Goal: Complete application form: Complete application form

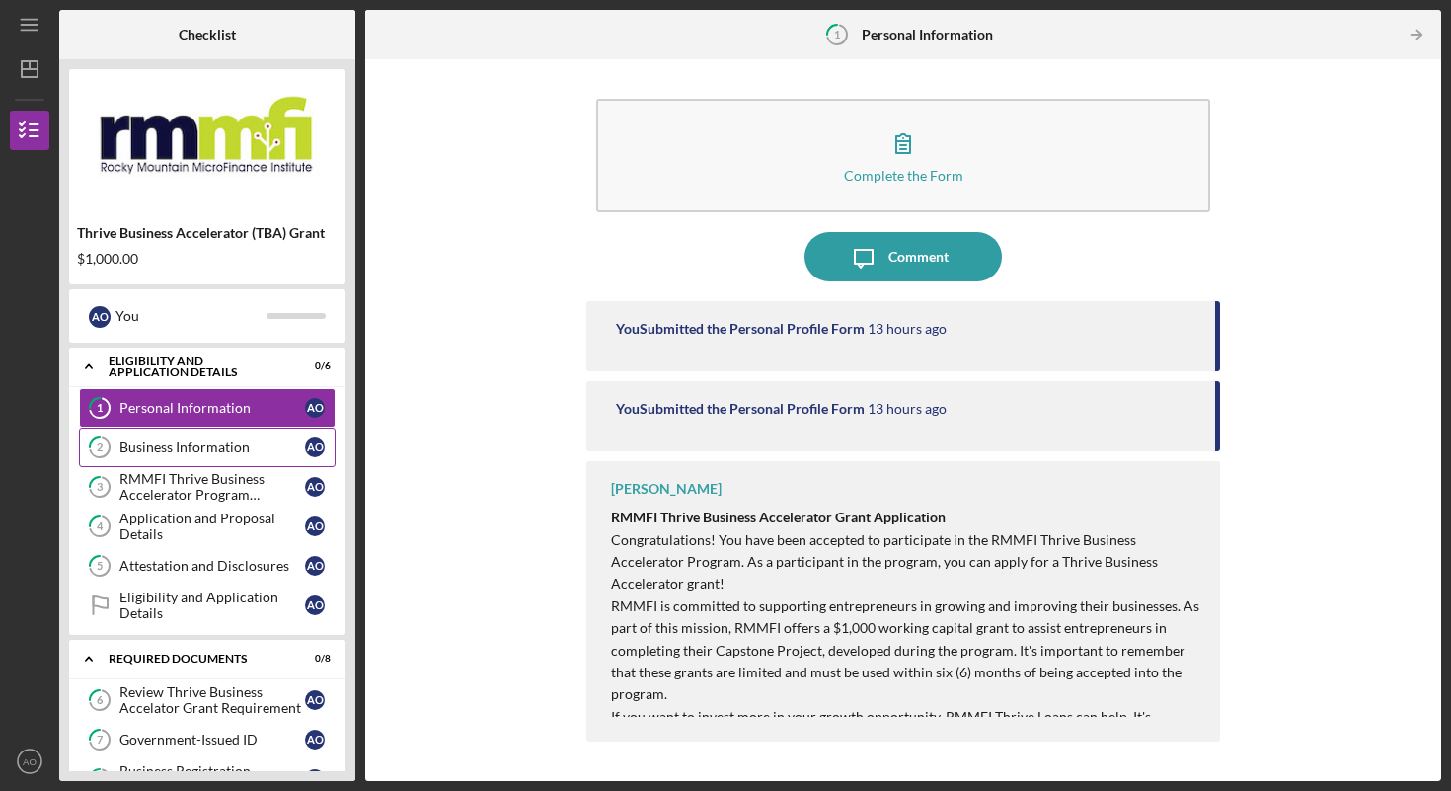
click at [186, 447] on div "Business Information" at bounding box center [212, 447] width 186 height 16
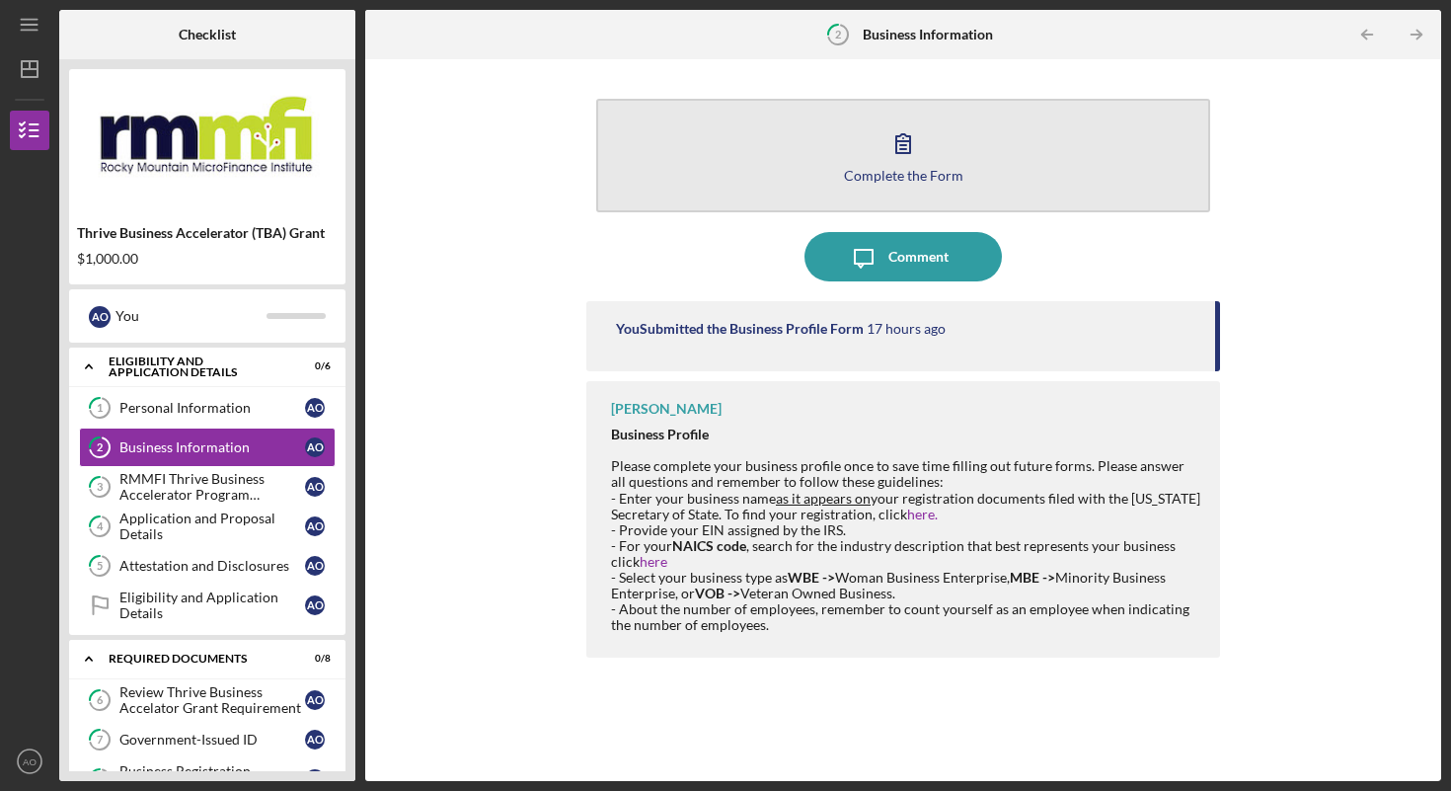
click at [887, 168] on div "Complete the Form" at bounding box center [903, 175] width 119 height 15
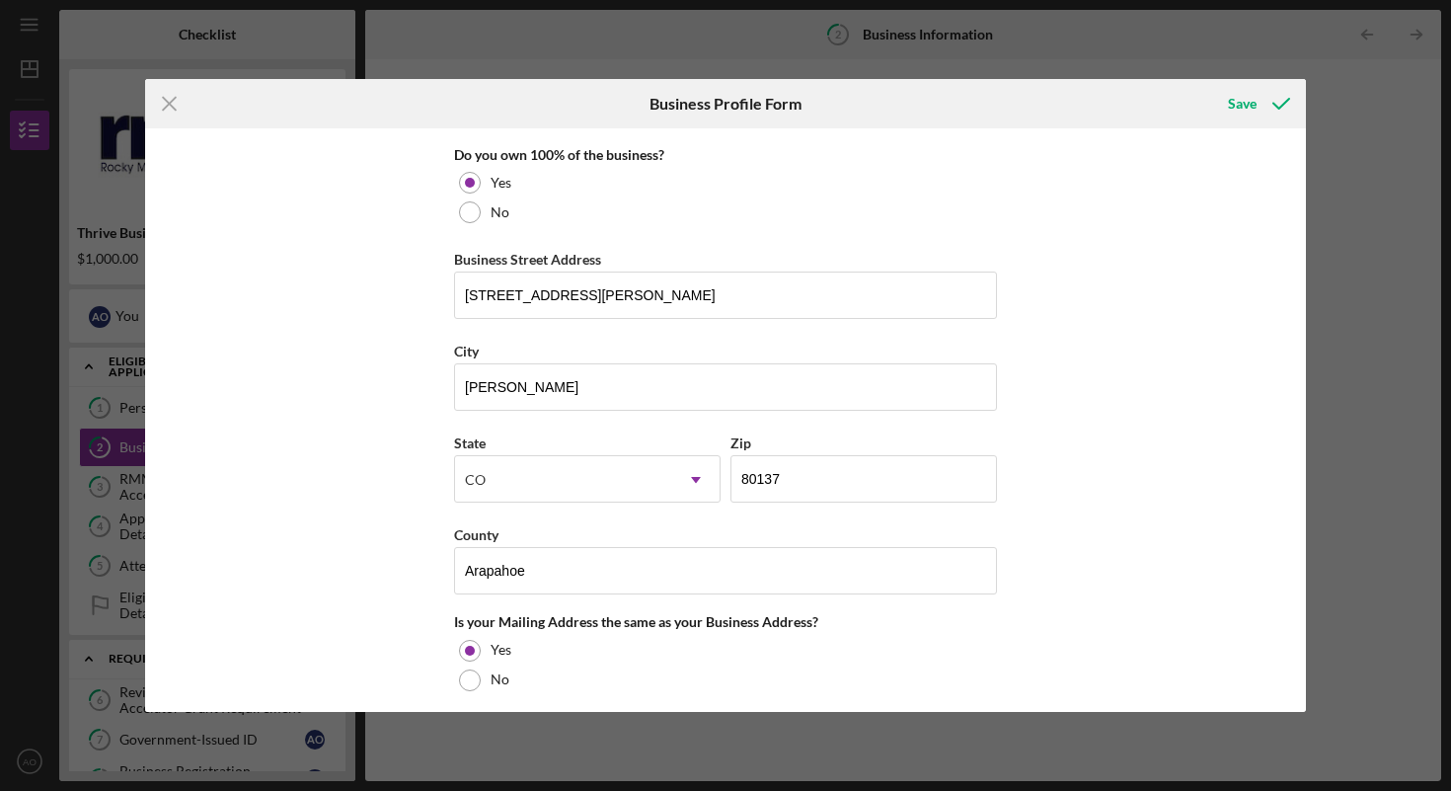
scroll to position [1082, 0]
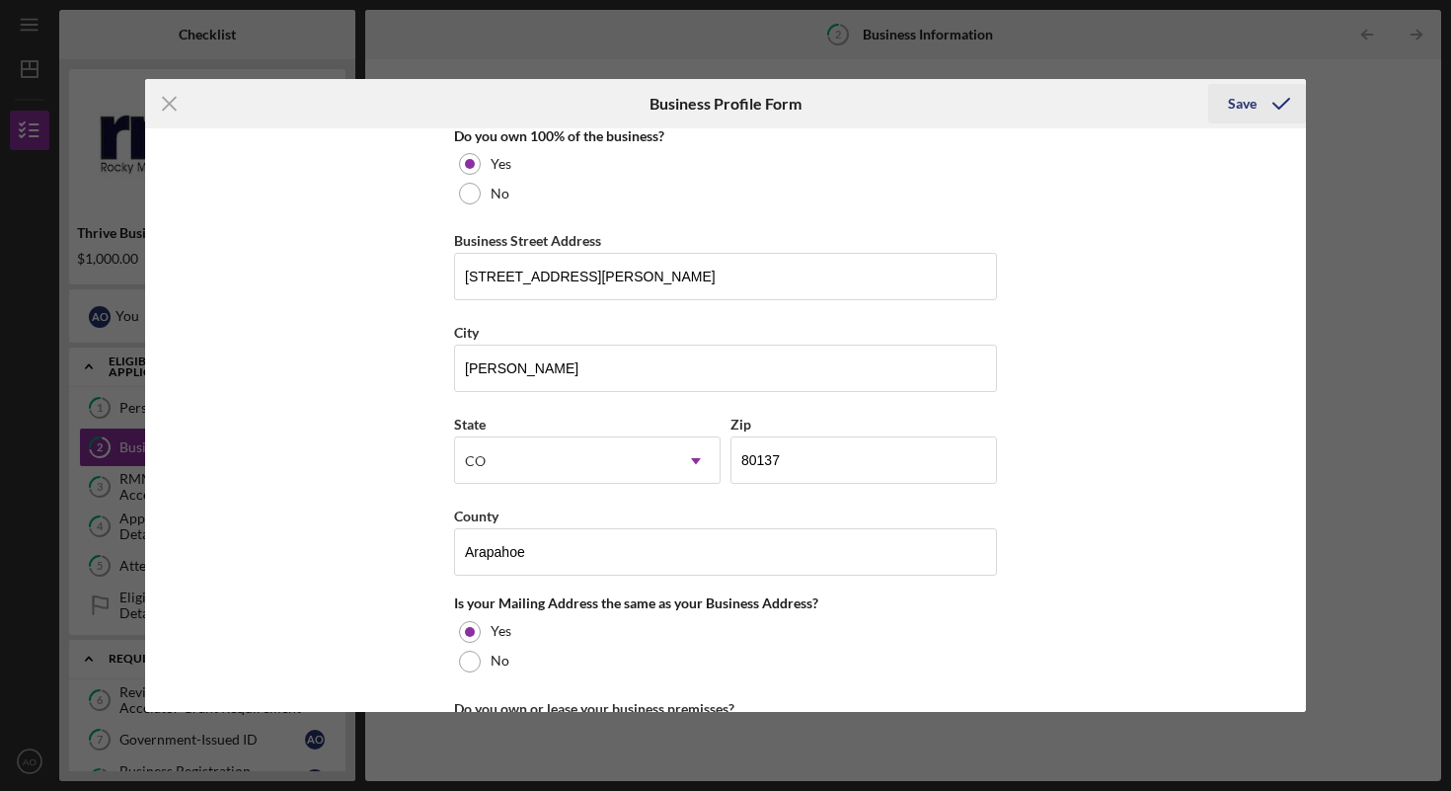
click at [1246, 106] on div "Save" at bounding box center [1242, 103] width 29 height 39
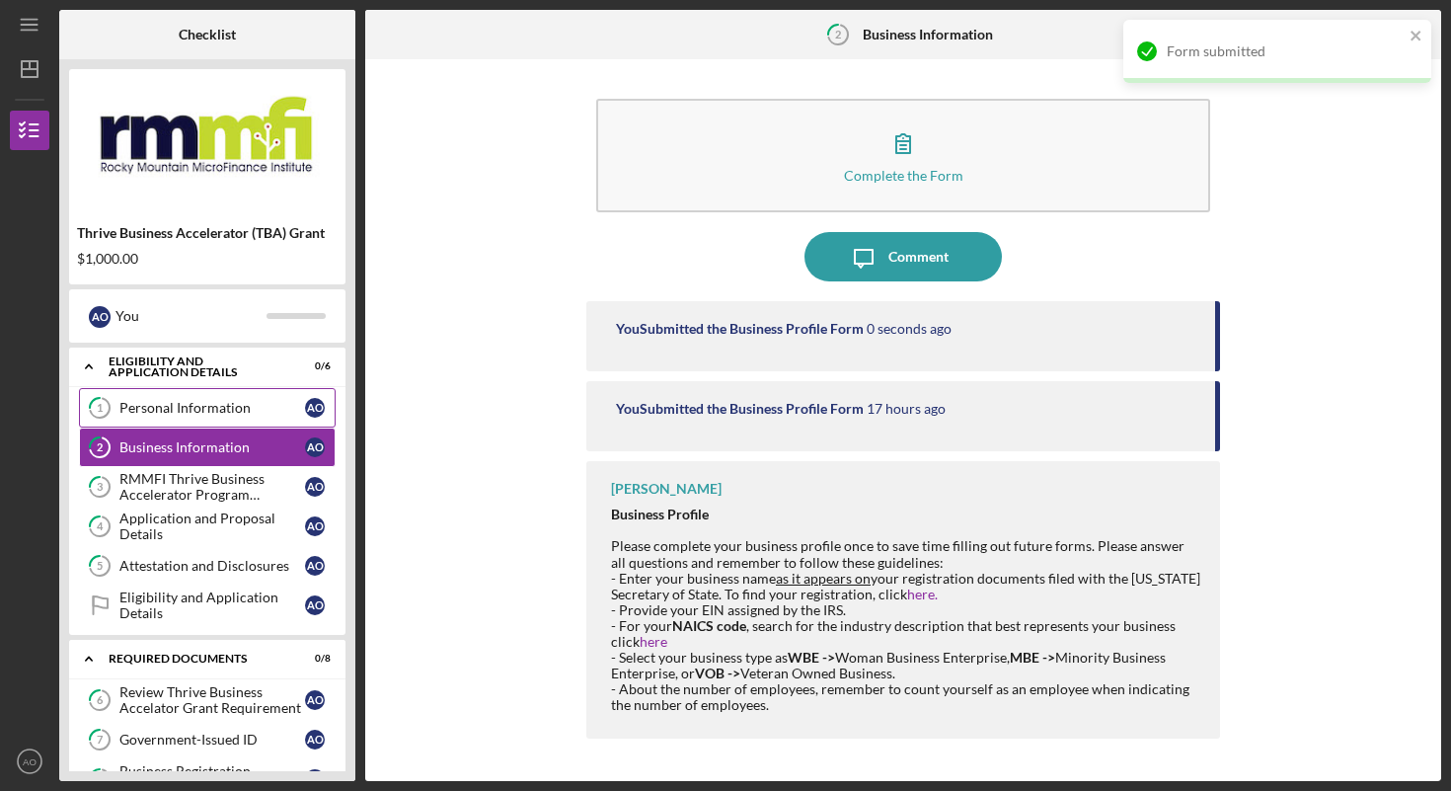
click at [168, 421] on link "1 Personal Information A O" at bounding box center [207, 407] width 257 height 39
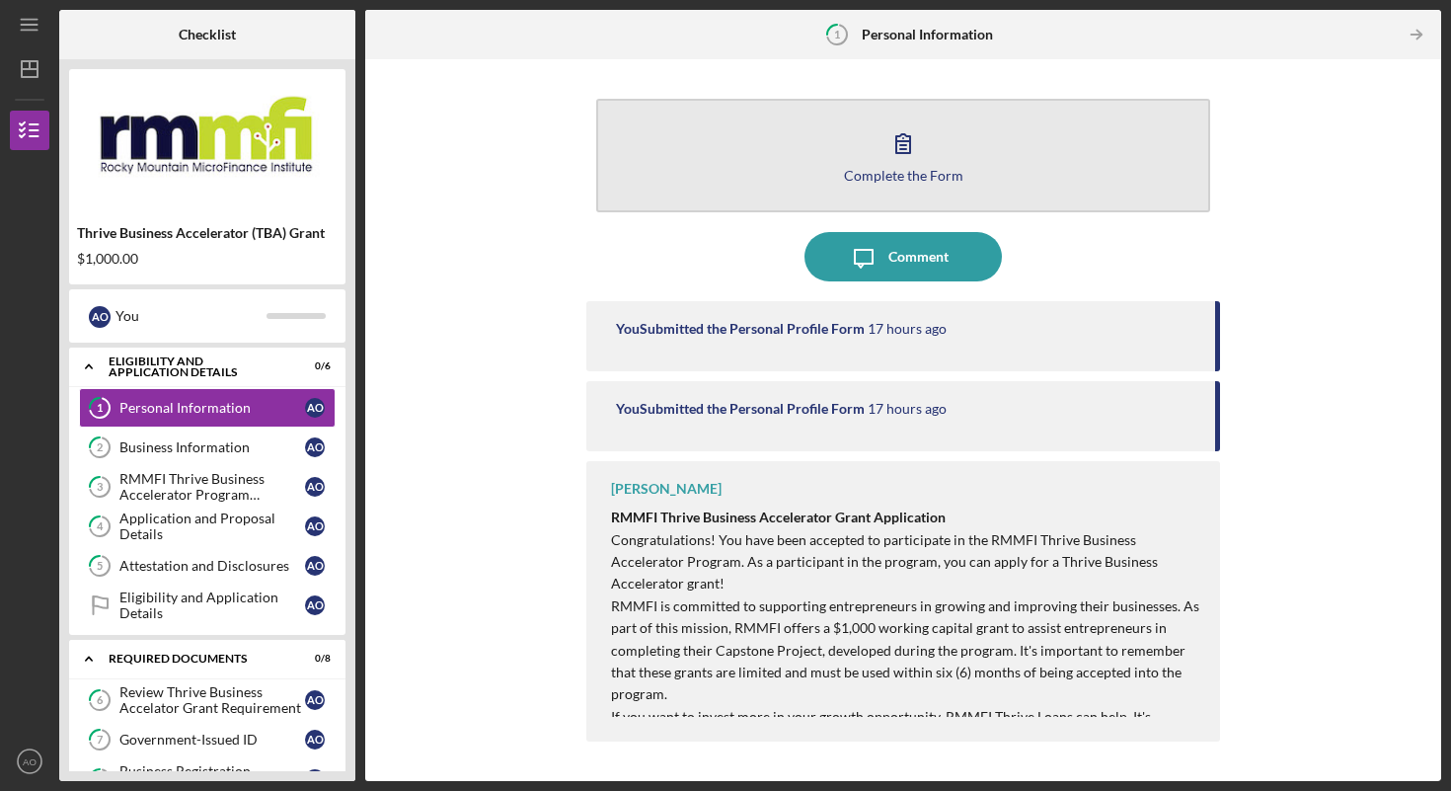
click at [927, 153] on button "Complete the Form Form" at bounding box center [903, 156] width 614 height 114
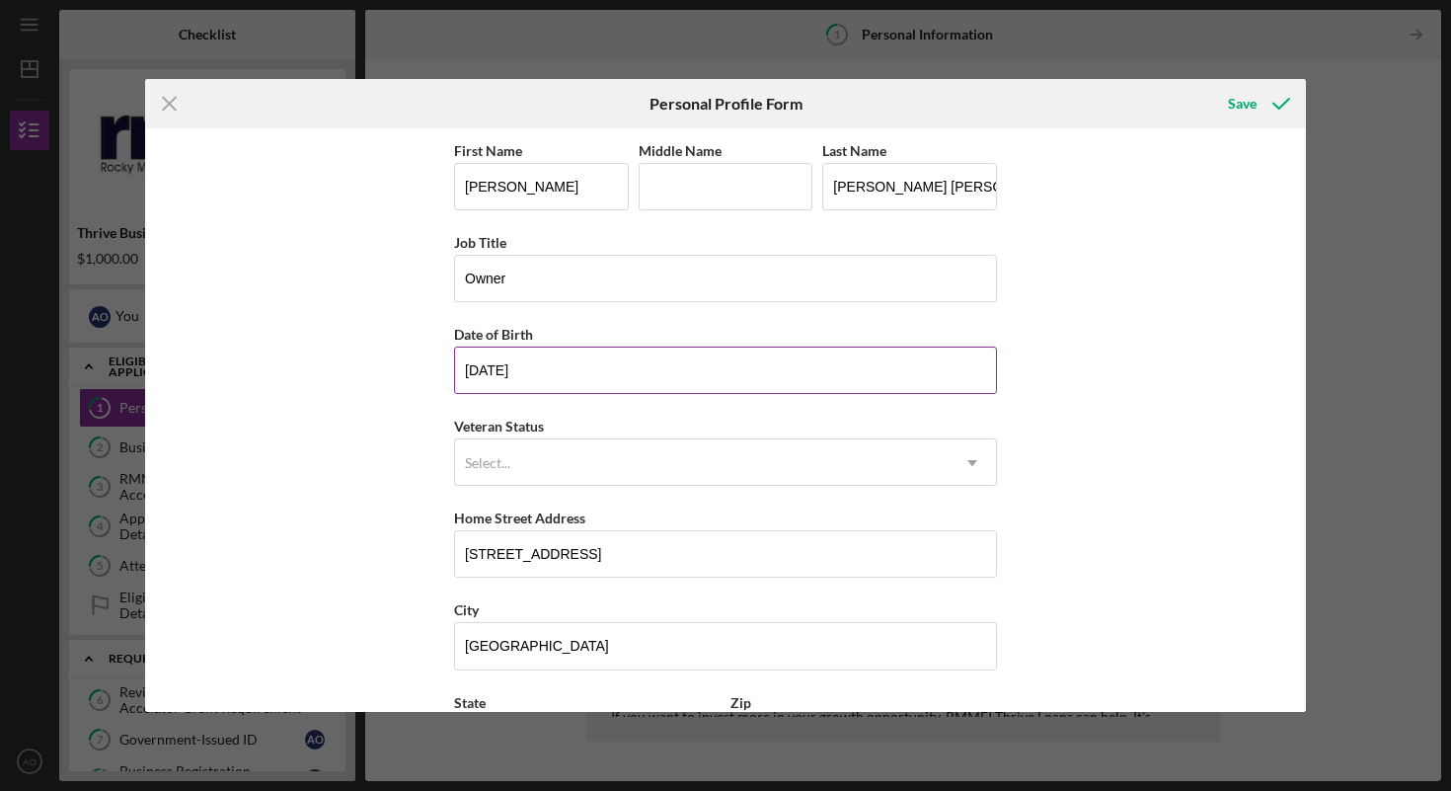
scroll to position [171, 0]
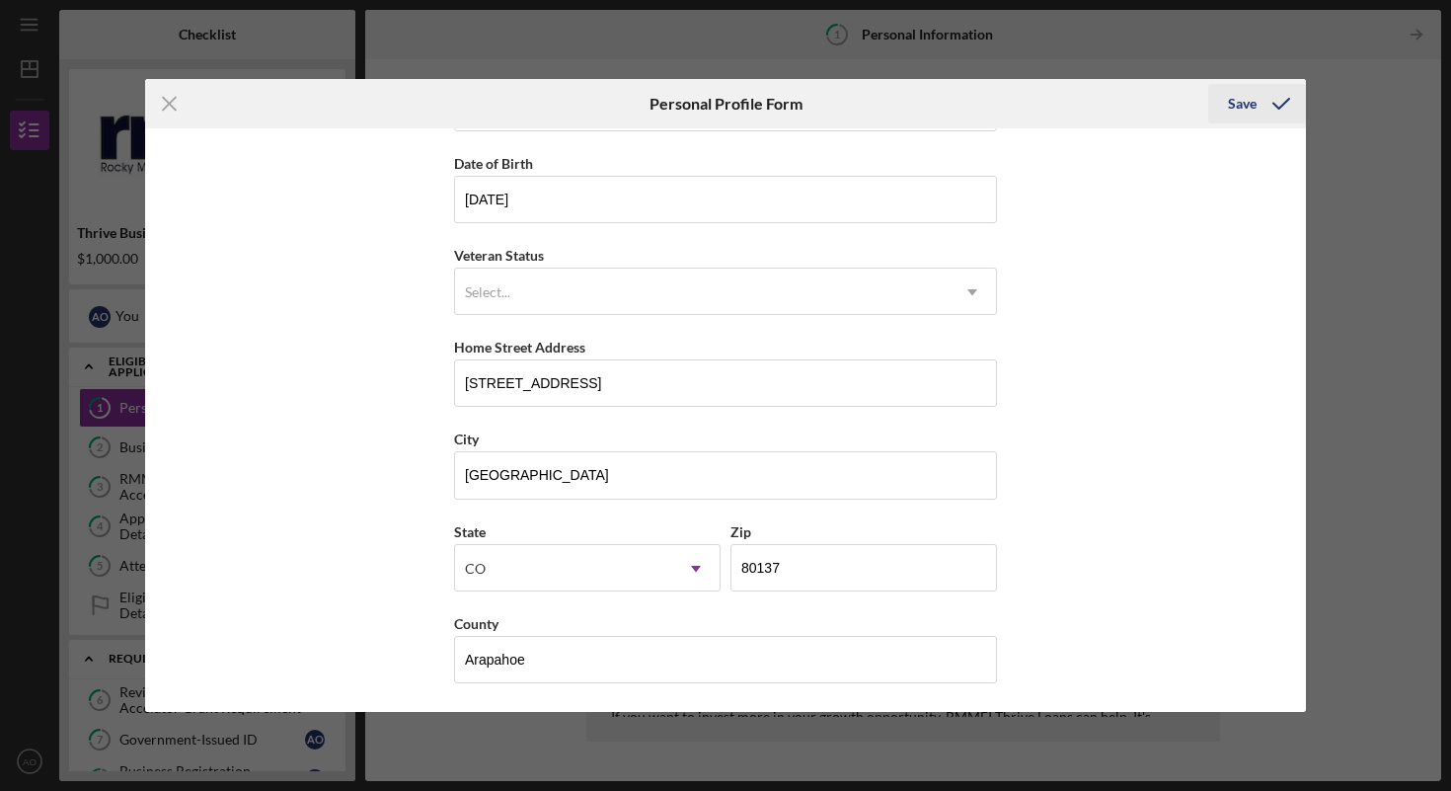
click at [1238, 113] on div "Save" at bounding box center [1242, 103] width 29 height 39
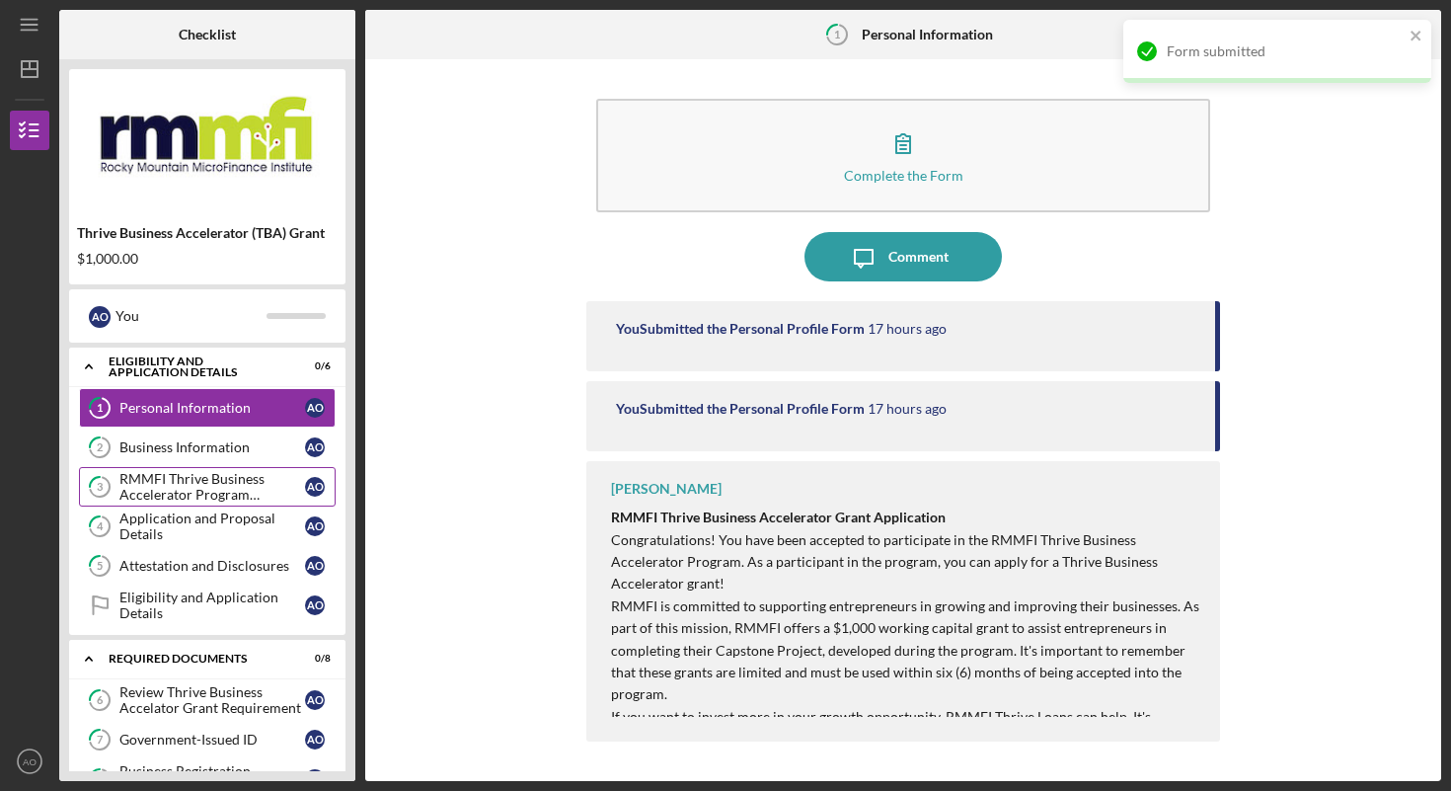
click at [167, 491] on div "RMMFI Thrive Business Accelerator Program Participation" at bounding box center [212, 487] width 186 height 32
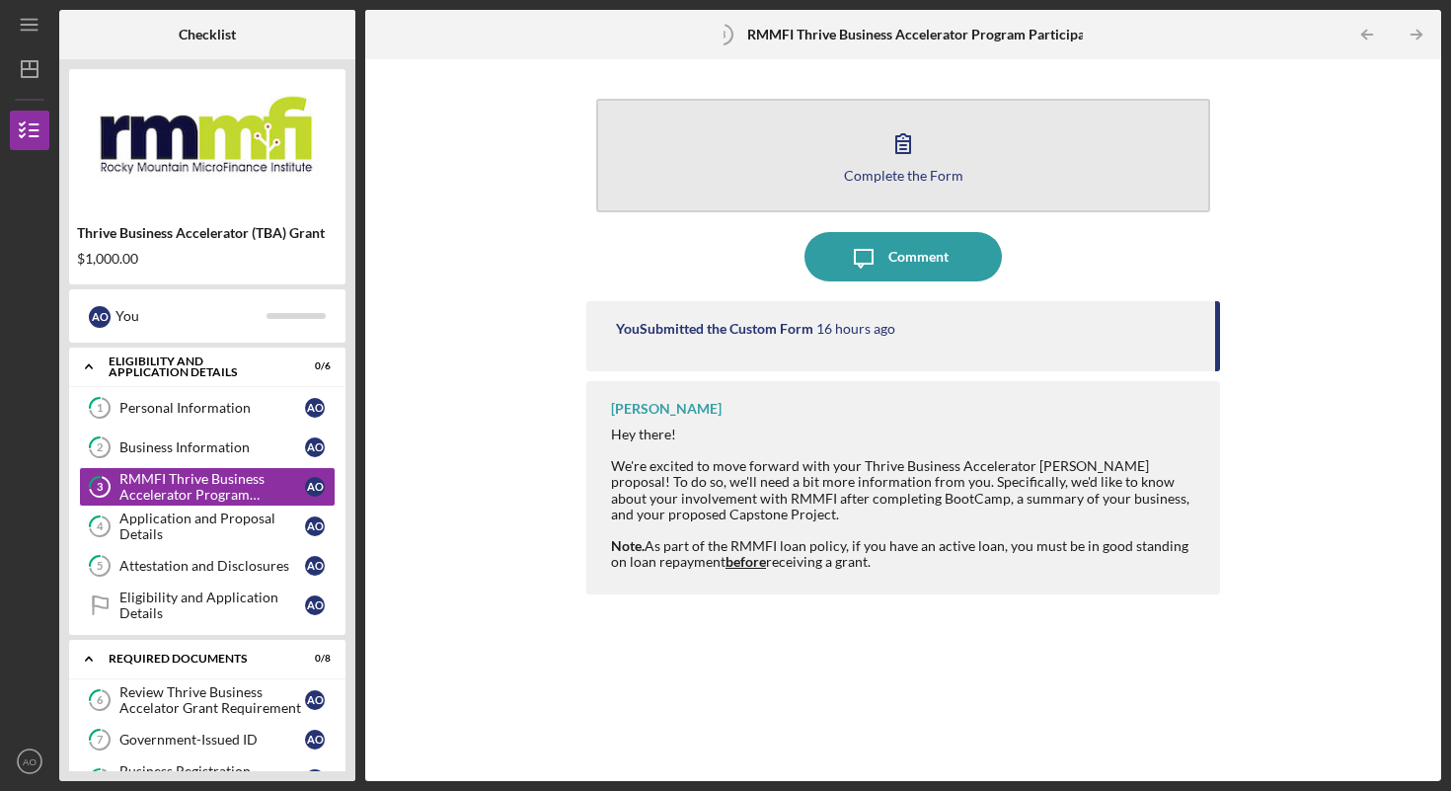
click at [900, 161] on icon "button" at bounding box center [903, 142] width 49 height 49
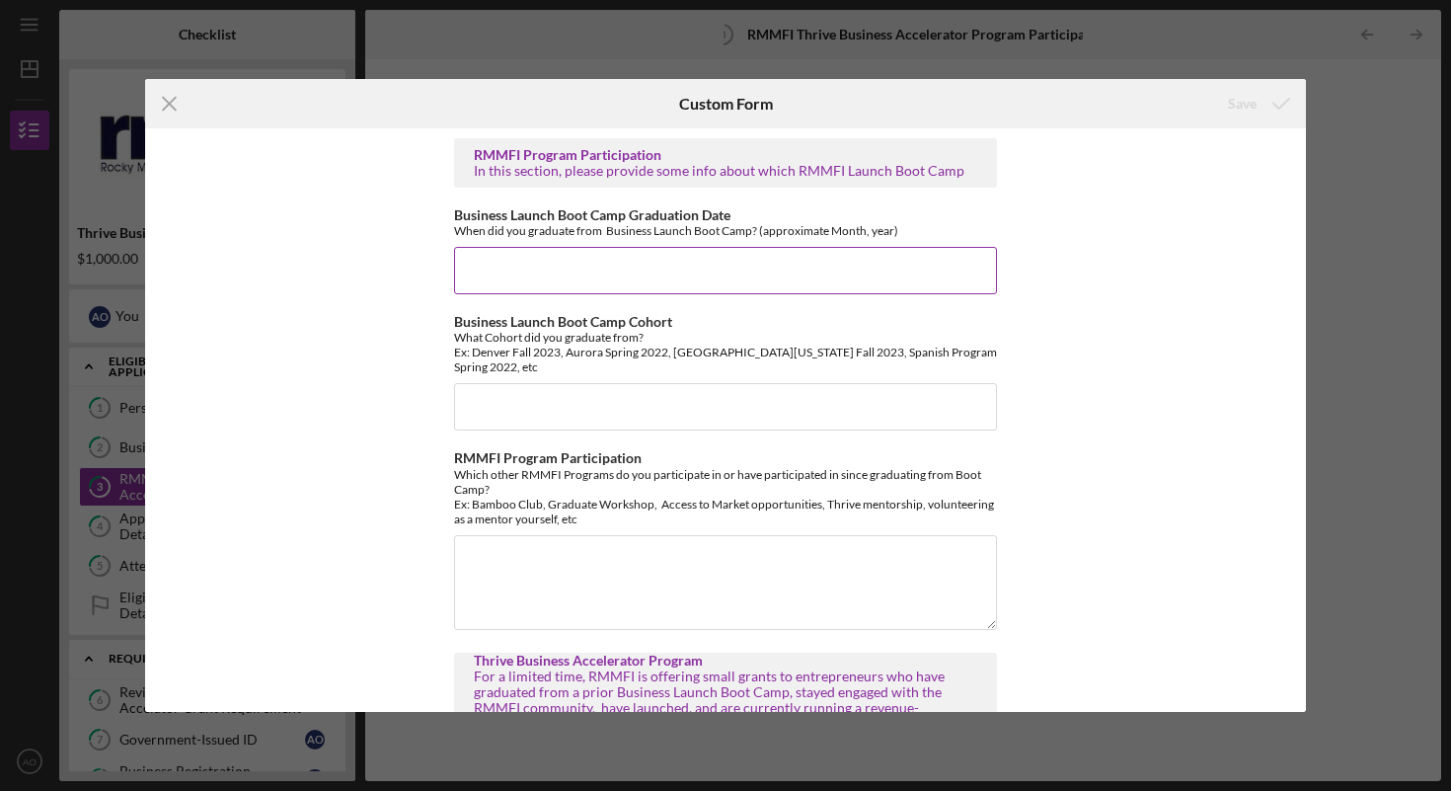
click at [741, 271] on input "Business Launch Boot Camp Graduation Date" at bounding box center [725, 270] width 543 height 47
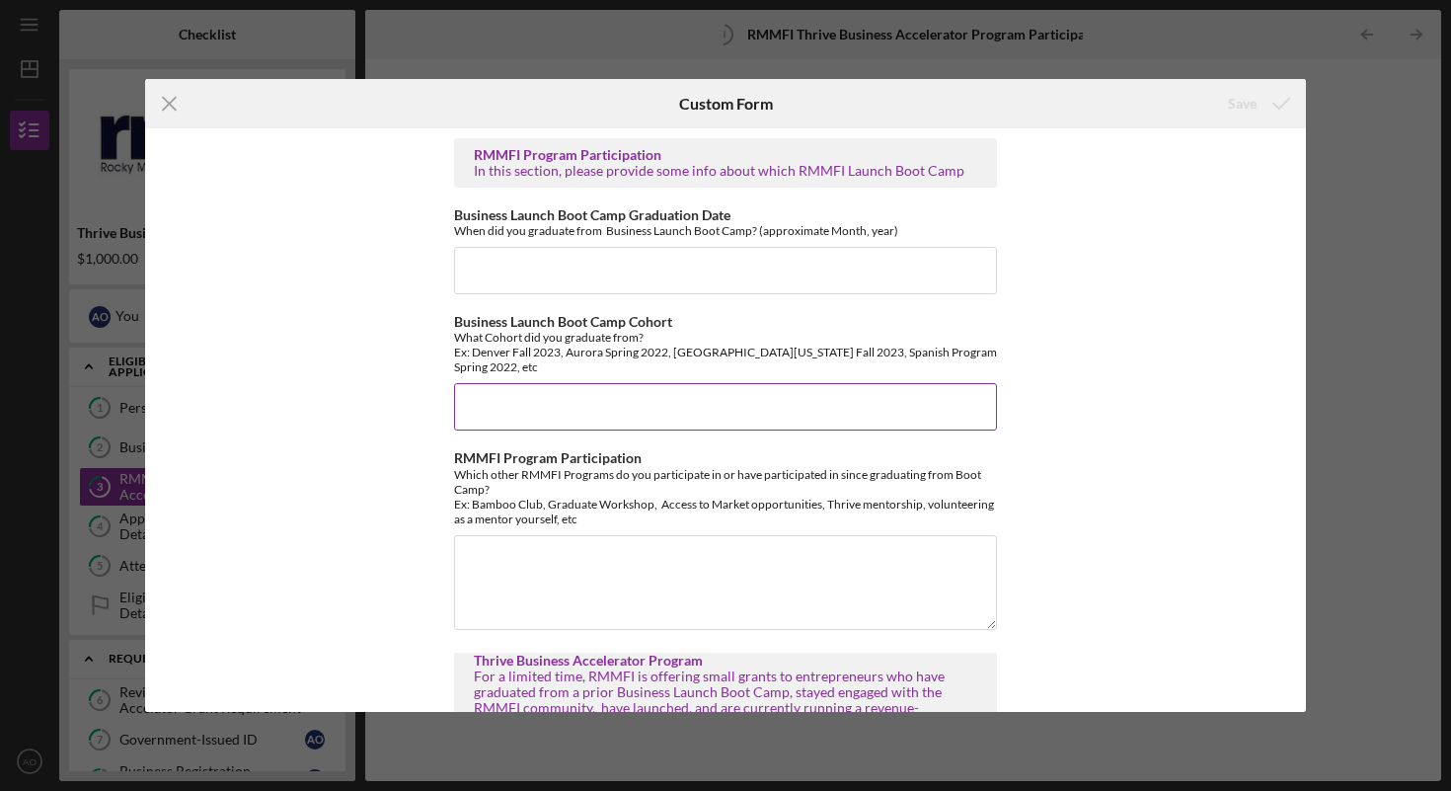
click at [664, 387] on input "Business Launch Boot Camp Cohort" at bounding box center [725, 406] width 543 height 47
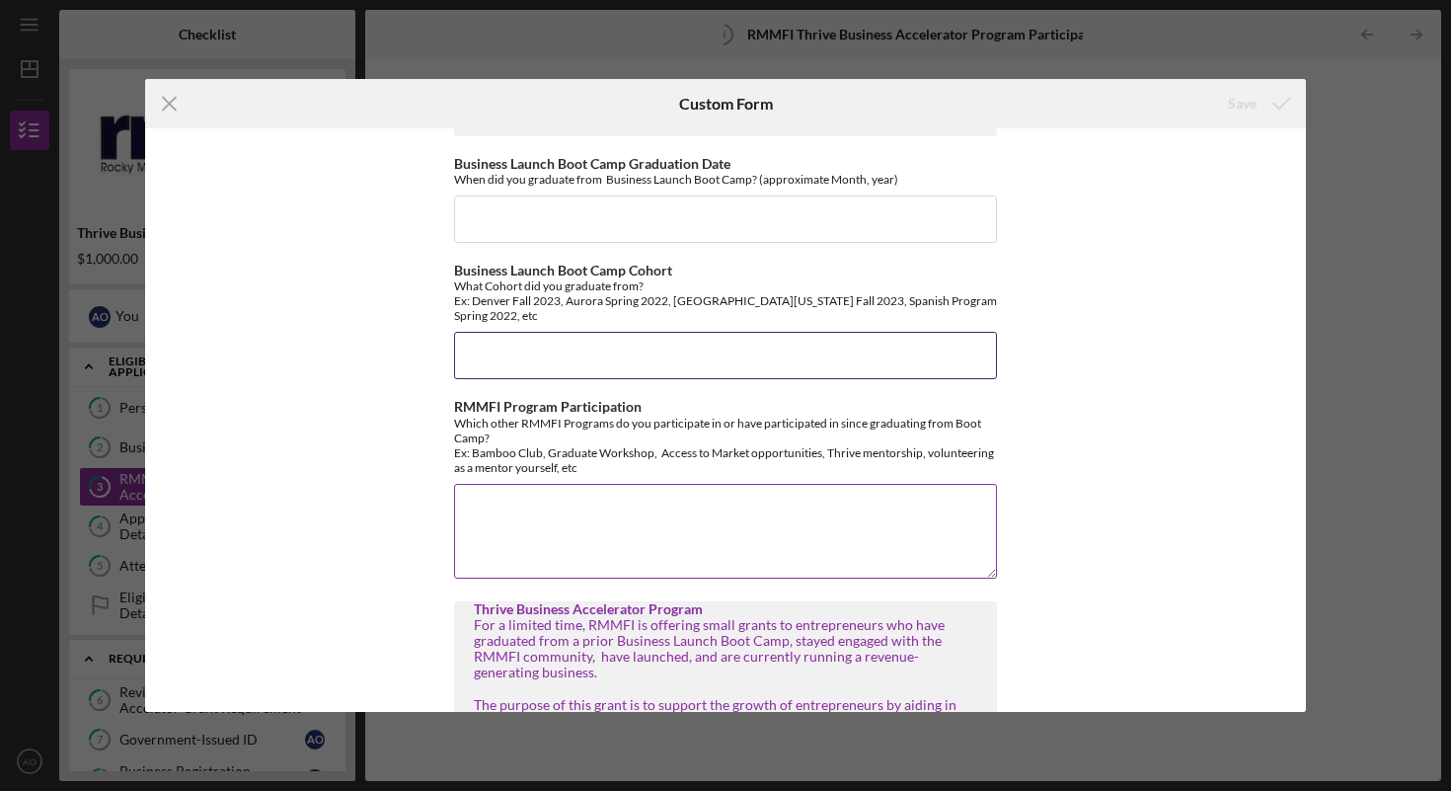
scroll to position [113, 0]
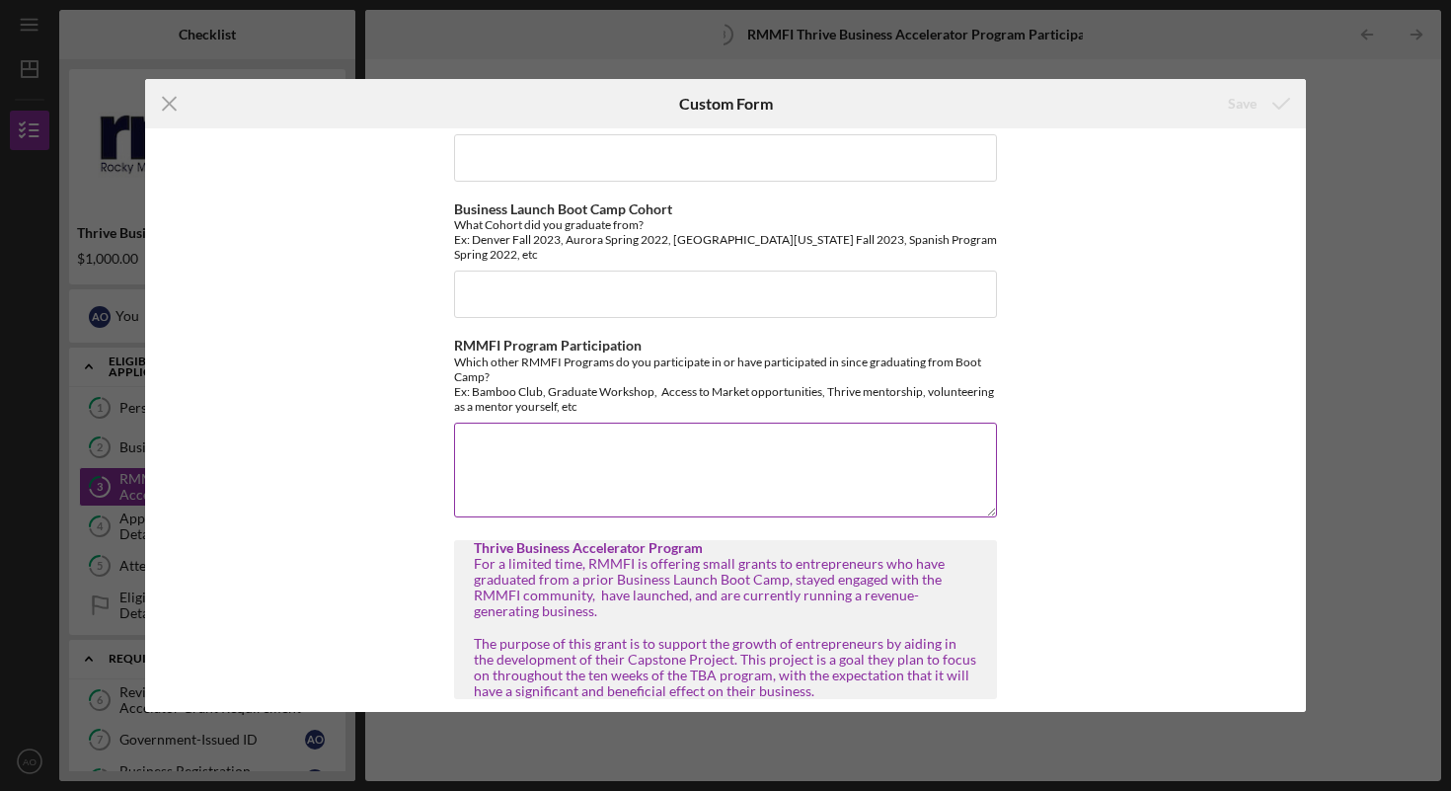
click at [576, 450] on textarea "RMMFI Program Participation" at bounding box center [725, 470] width 543 height 95
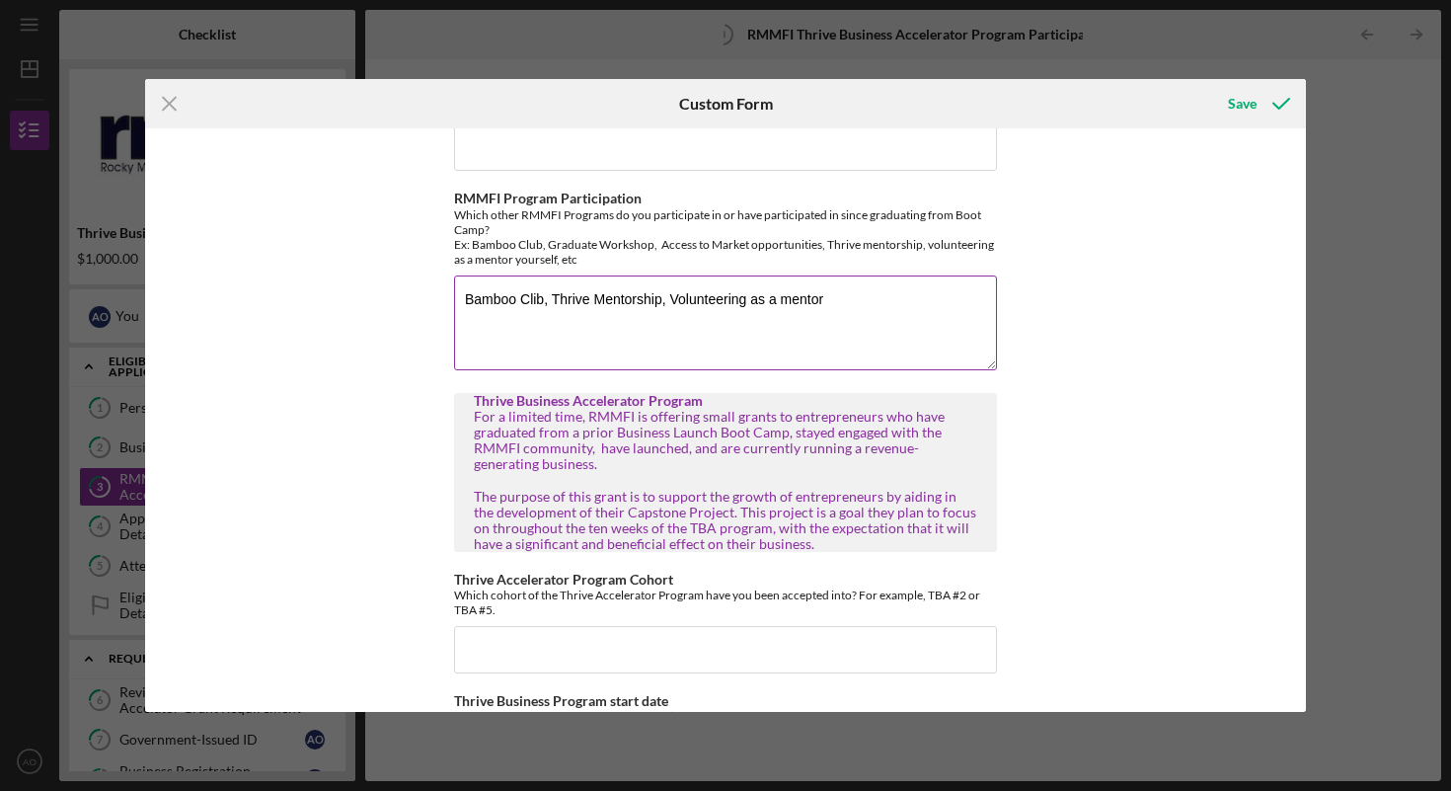
scroll to position [276, 0]
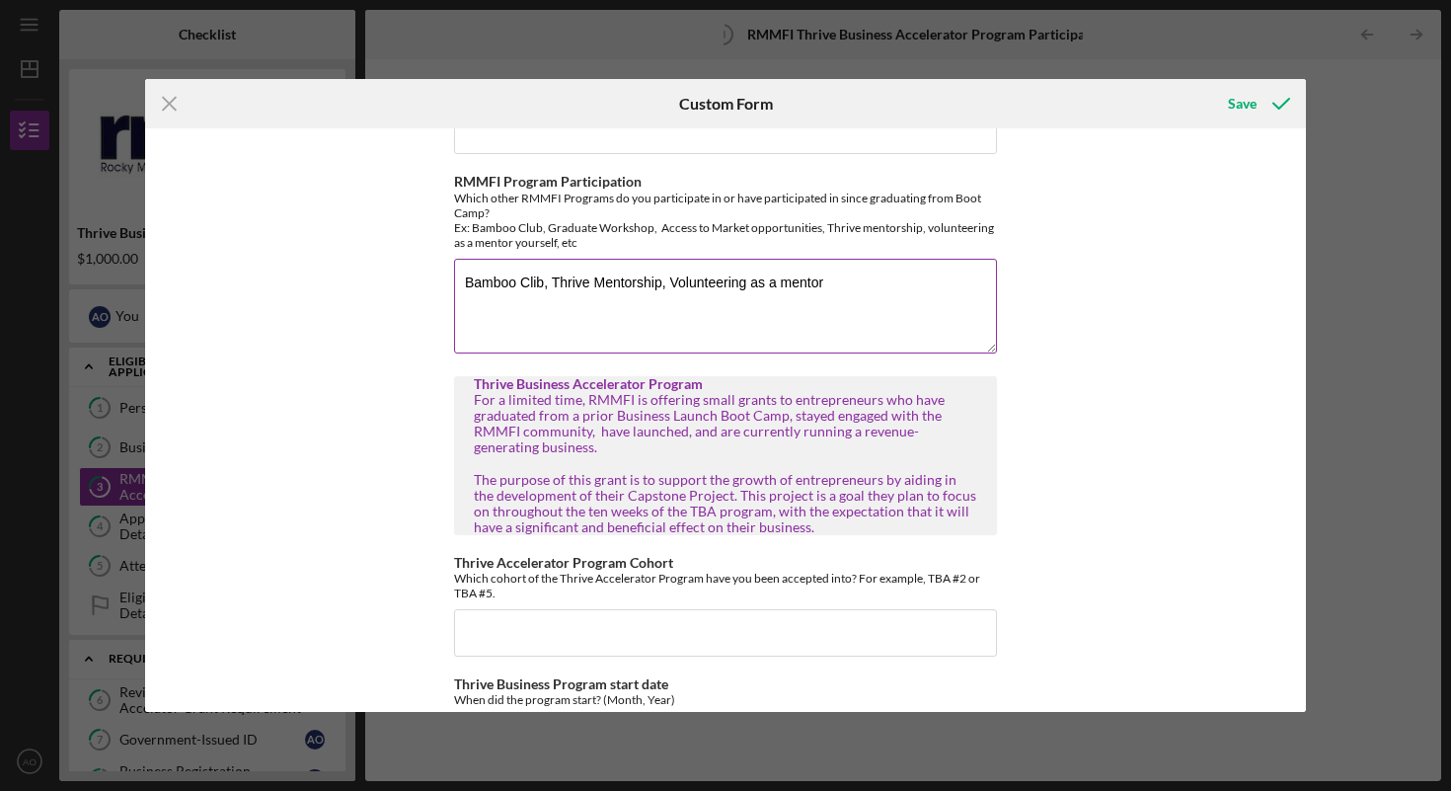
click at [541, 270] on textarea "Bamboo Clib, Thrive Mentorship, Volunteering as a mentor" at bounding box center [725, 306] width 543 height 95
click at [534, 269] on textarea "Bamboo Clib, Thrive Mentorship, Volunteering as a mentor" at bounding box center [725, 306] width 543 height 95
type textarea "Bamboo Club, Thrive Mentorship, Volunteering as a mentor"
click at [1137, 378] on div "RMMFI Program Participation In this section, please provide some info about whi…" at bounding box center [725, 419] width 1161 height 583
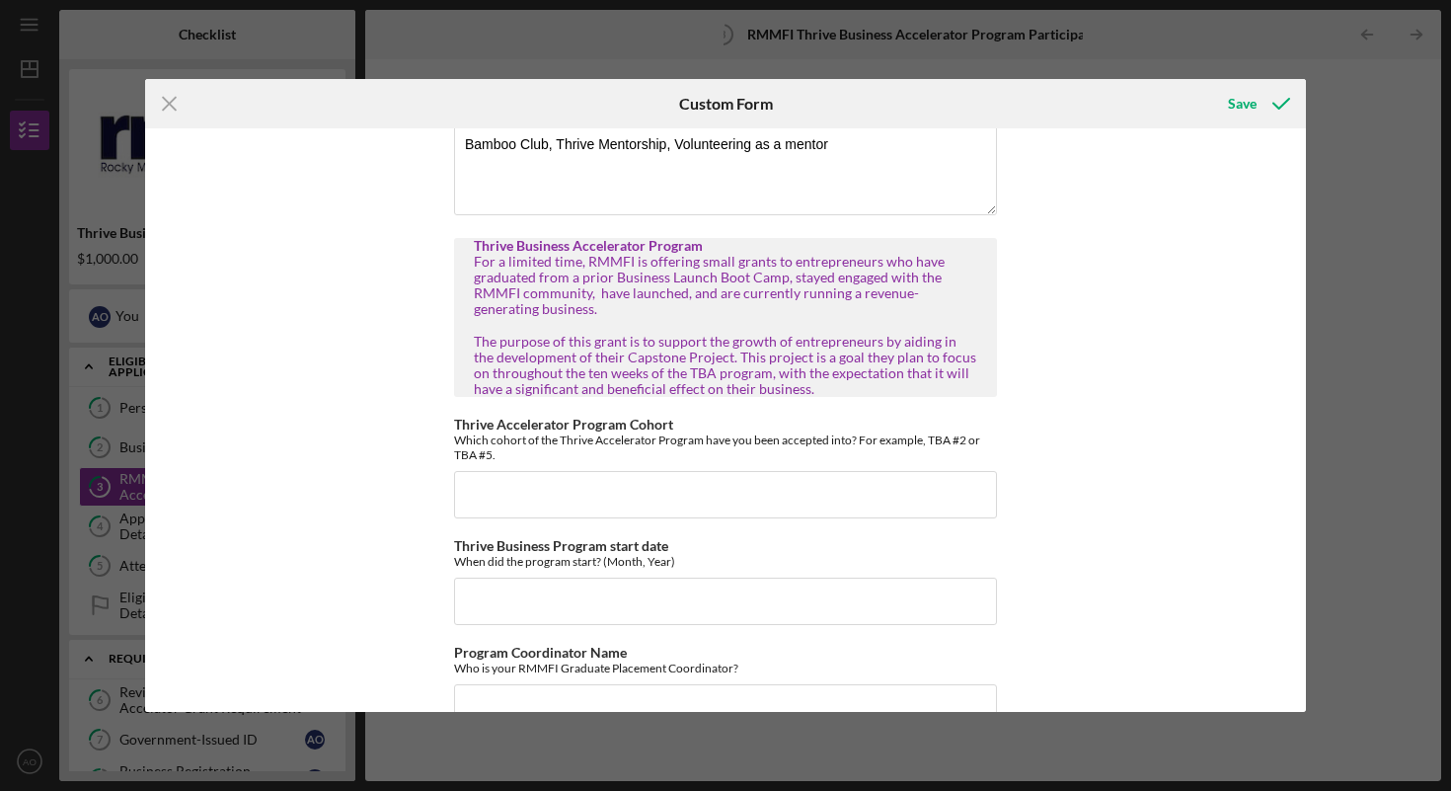
scroll to position [428, 0]
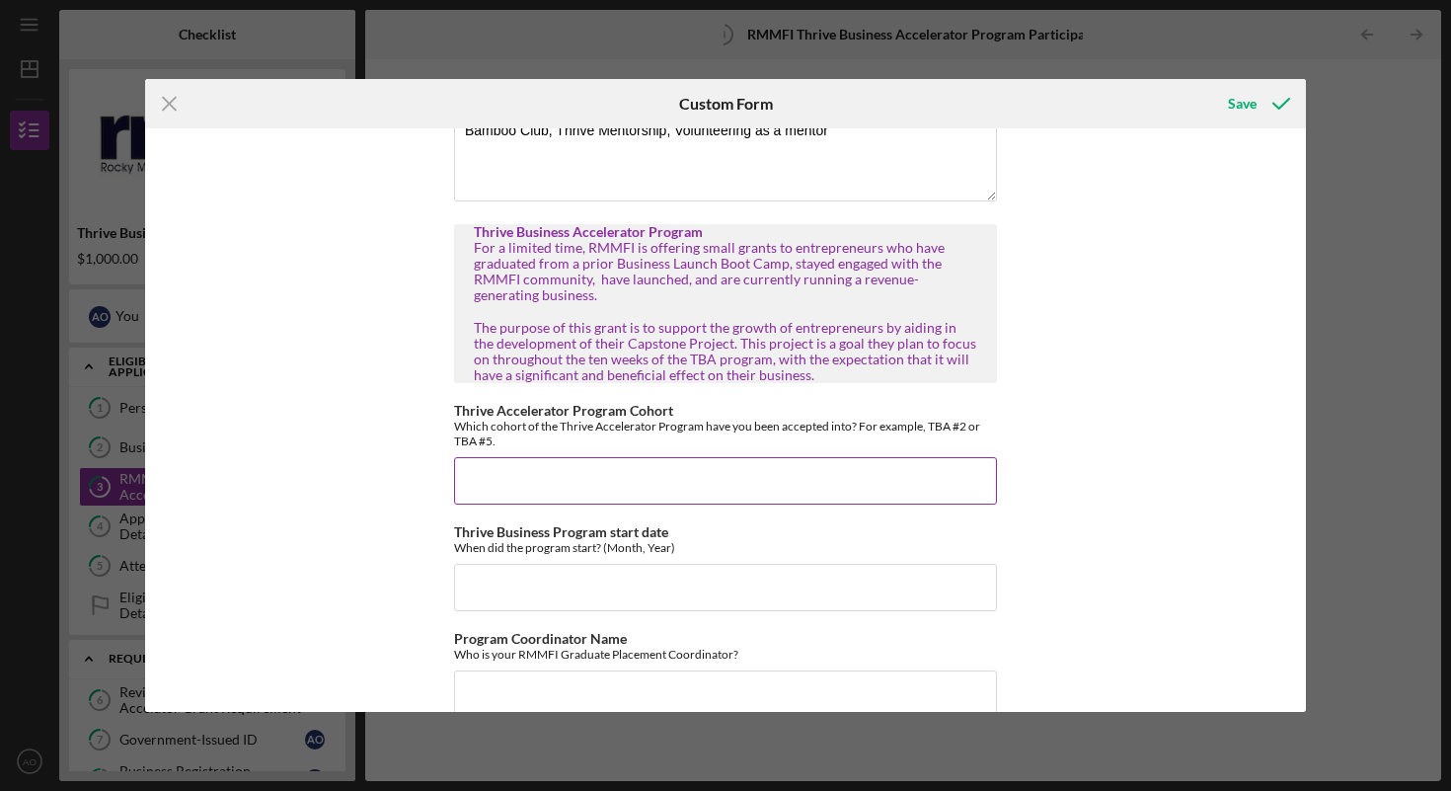
click at [833, 481] on input "Thrive Accelerator Program Cohort" at bounding box center [725, 480] width 543 height 47
type input "TBA-EN-2025-2"
click at [790, 586] on input "Thrive Business Program start date" at bounding box center [725, 587] width 543 height 47
type input "1"
click at [493, 573] on input "[DATE]" at bounding box center [725, 587] width 543 height 47
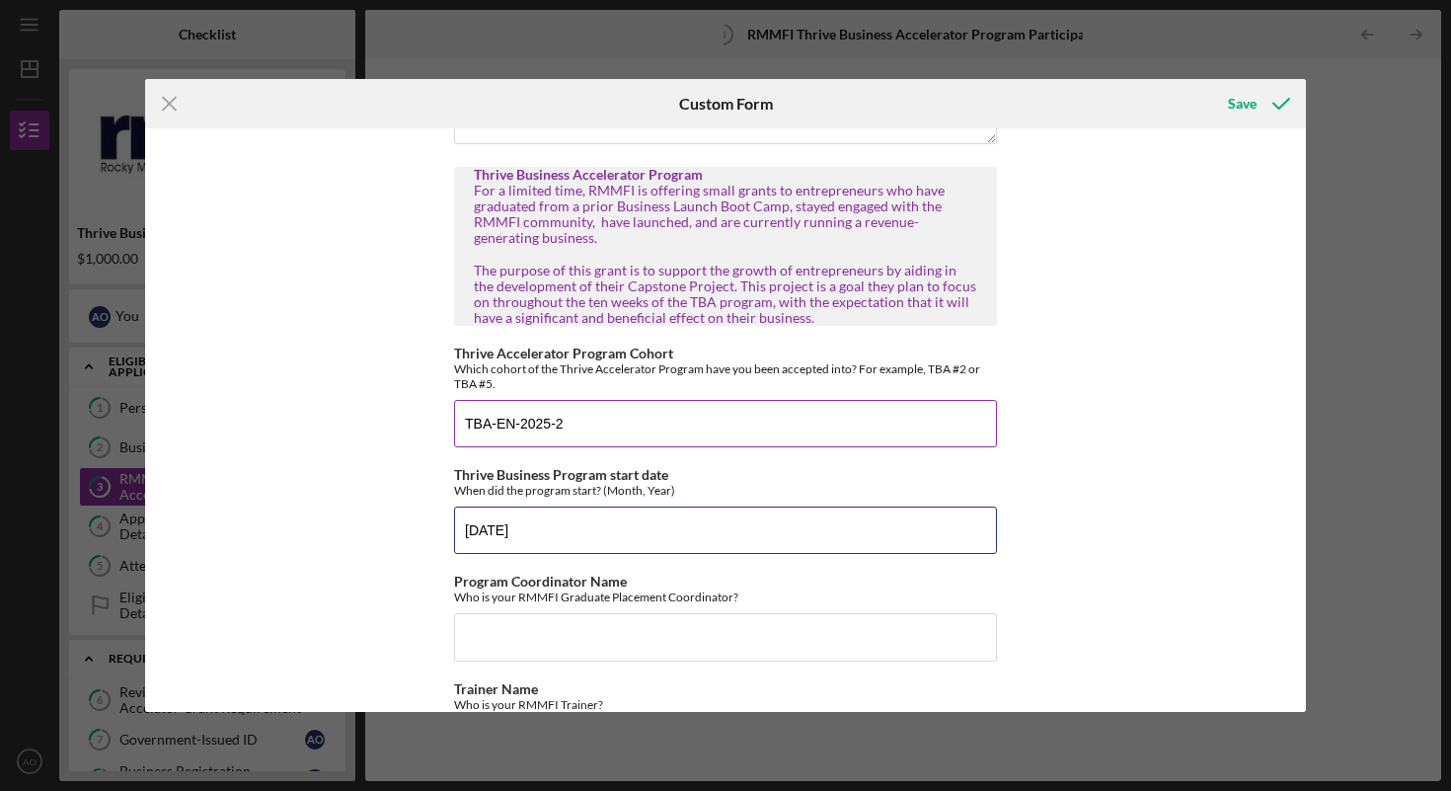
scroll to position [488, 0]
type input "9/2025"
click at [795, 465] on div "Thrive Business Program start date When did the program start? (Month, Year)" at bounding box center [725, 480] width 543 height 31
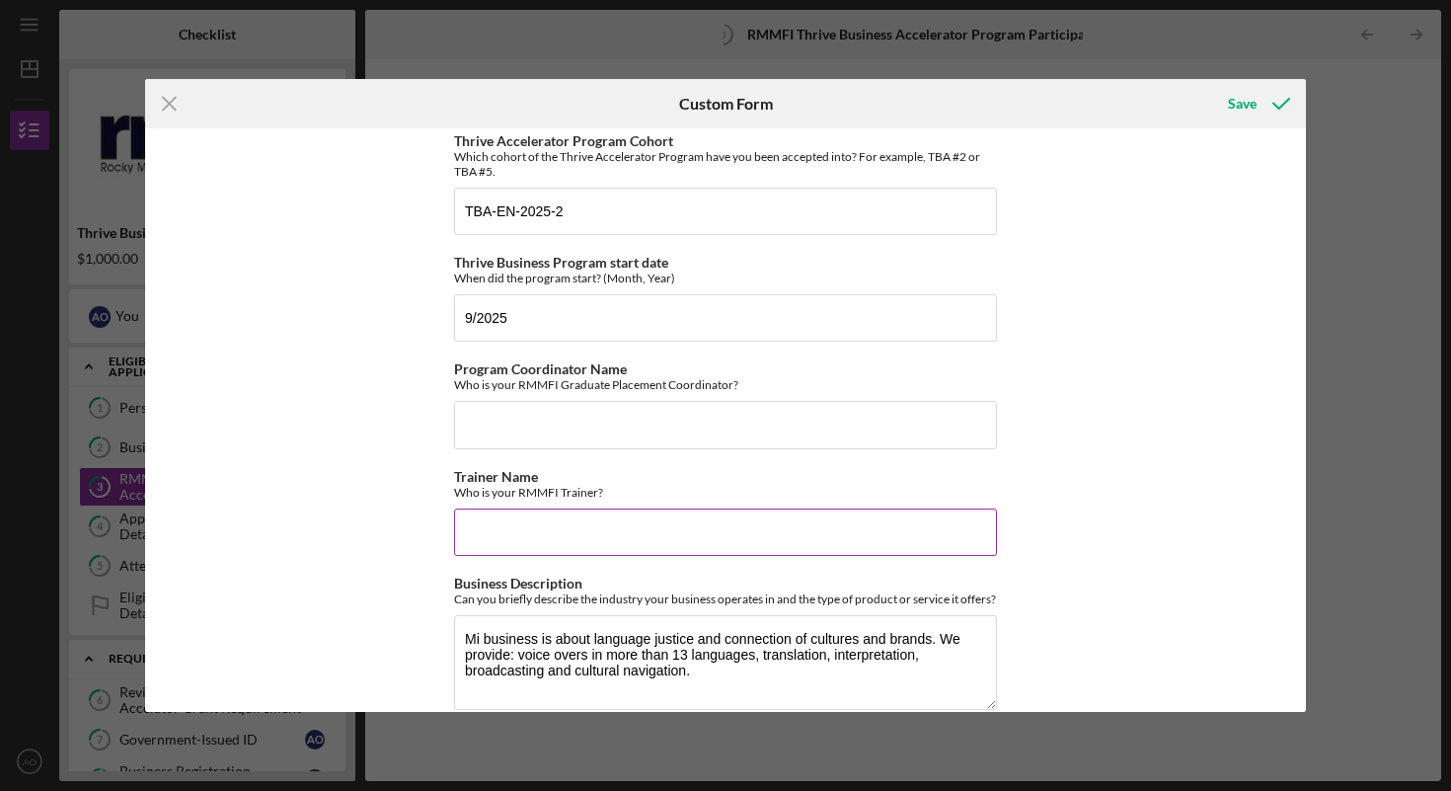
scroll to position [712, 0]
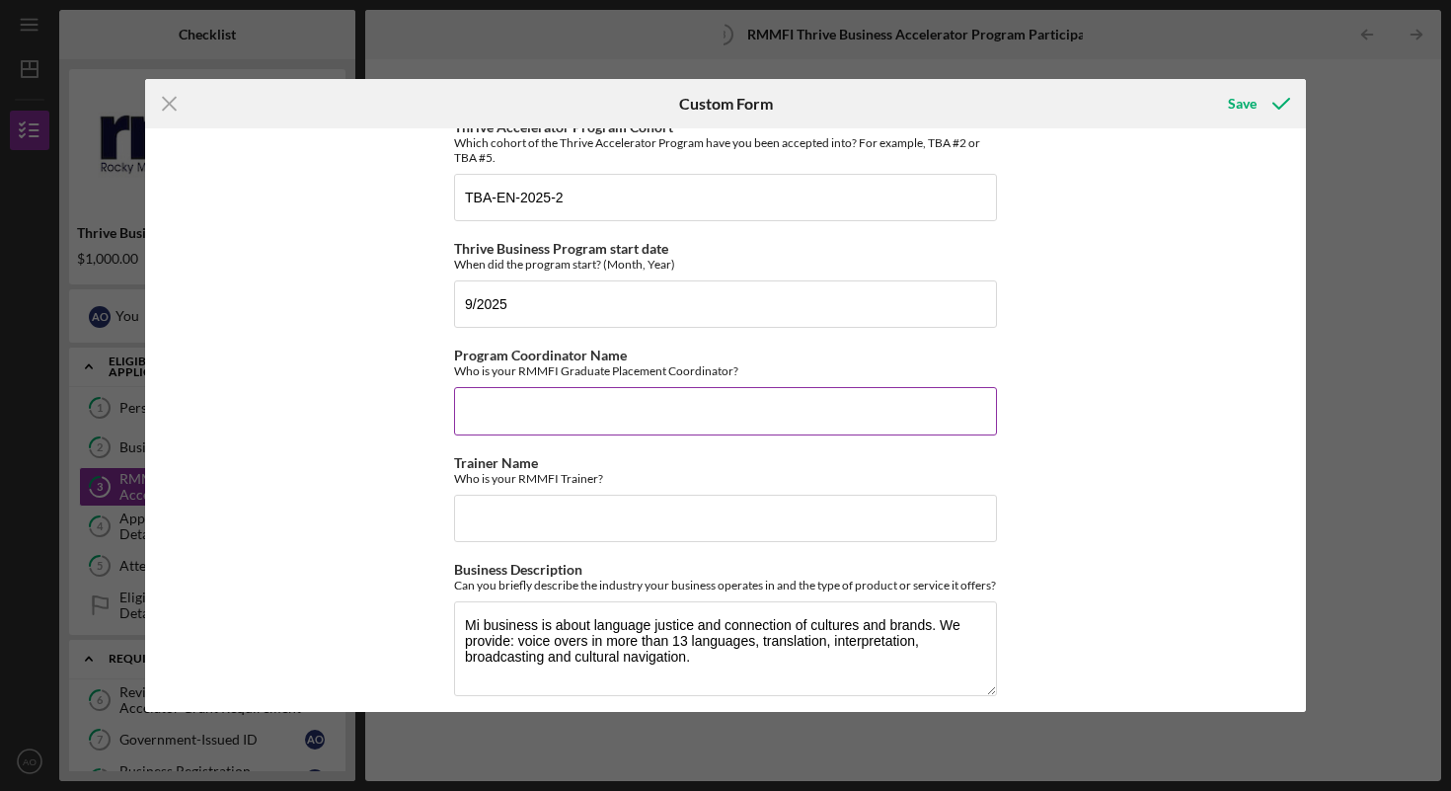
click at [726, 414] on input "Program Coordinator Name" at bounding box center [725, 410] width 543 height 47
type input "[PERSON_NAME]"
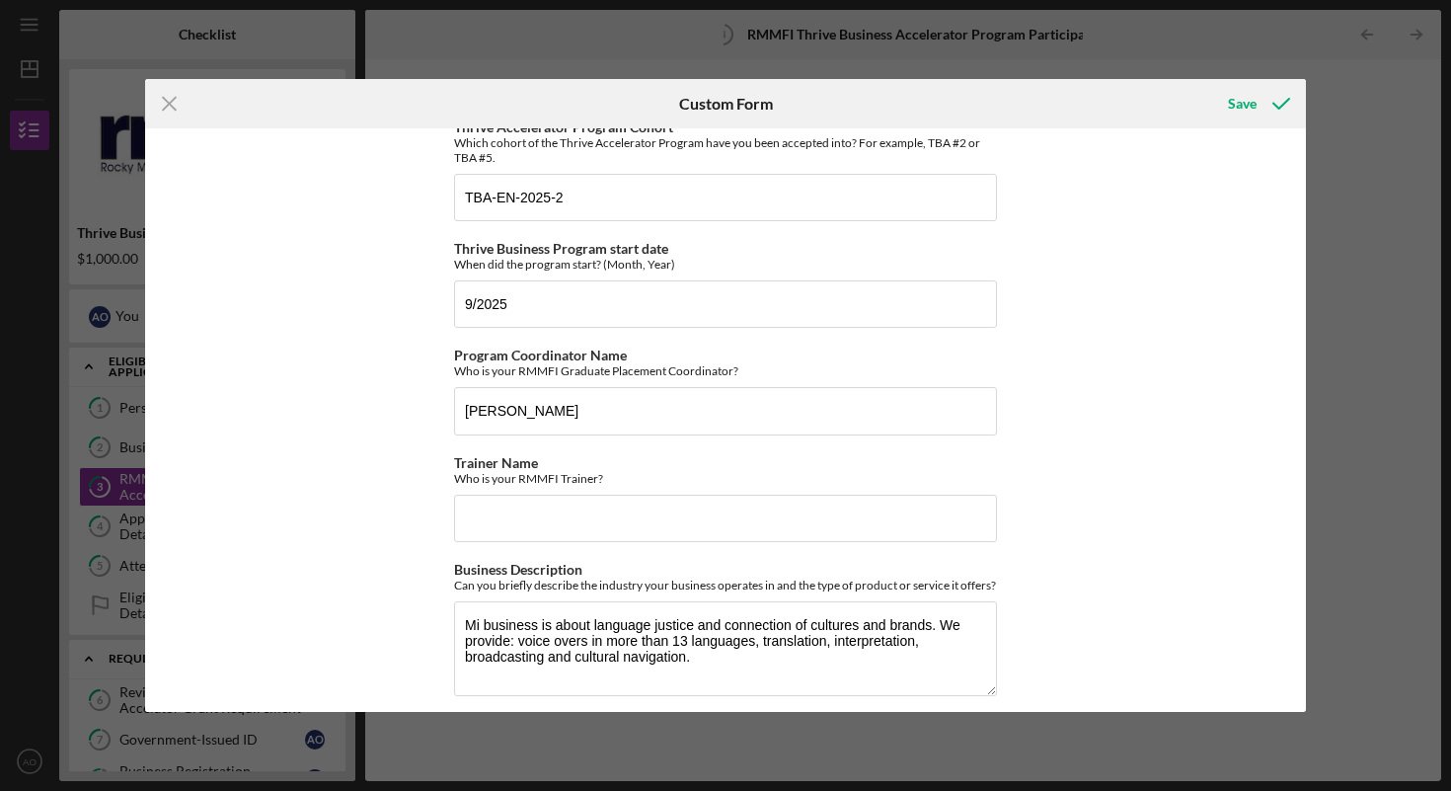
click at [623, 526] on div "RMMFI Program Participation In this section, please provide some info about whi…" at bounding box center [725, 151] width 543 height 1450
click at [629, 513] on input "Trainer Name" at bounding box center [725, 518] width 543 height 47
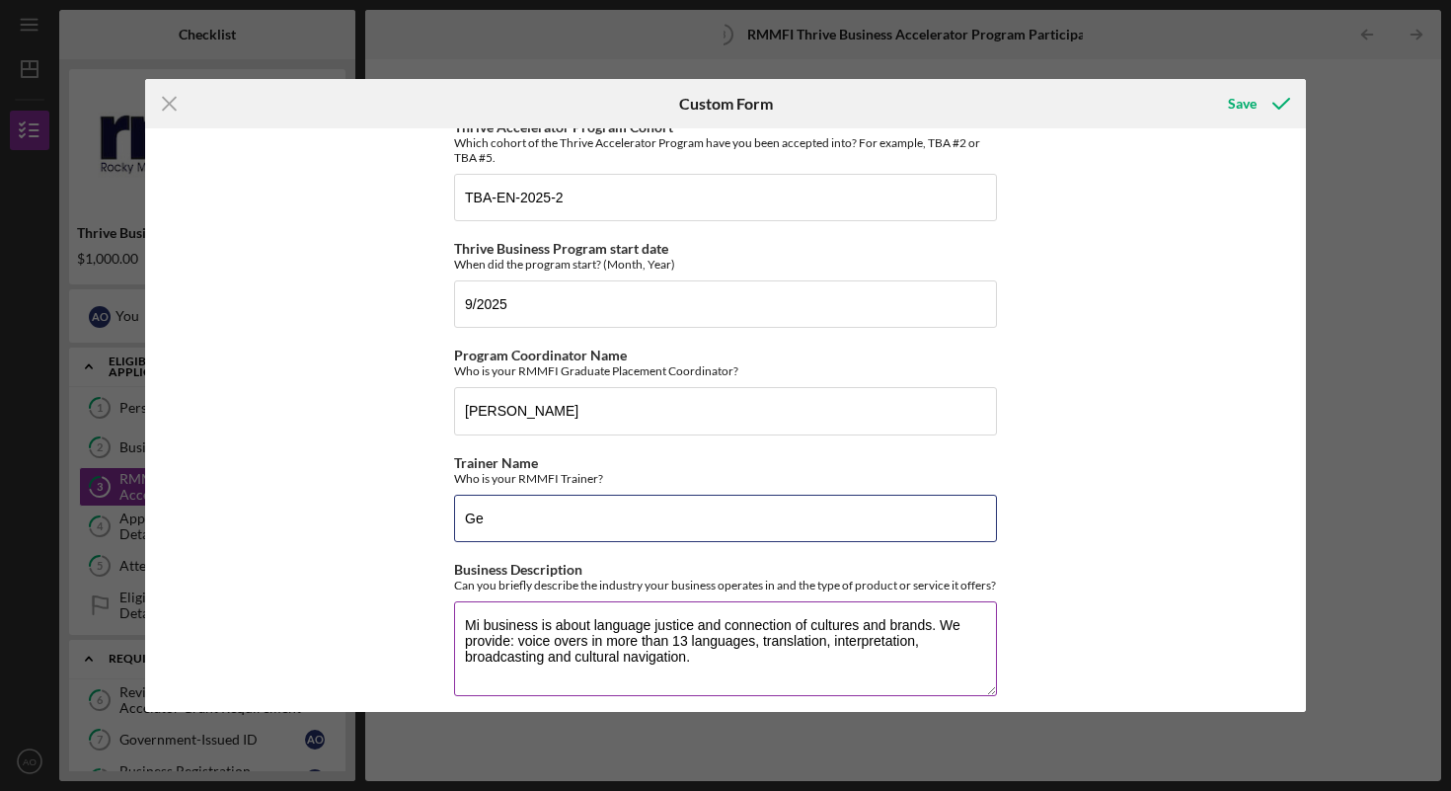
type input "G"
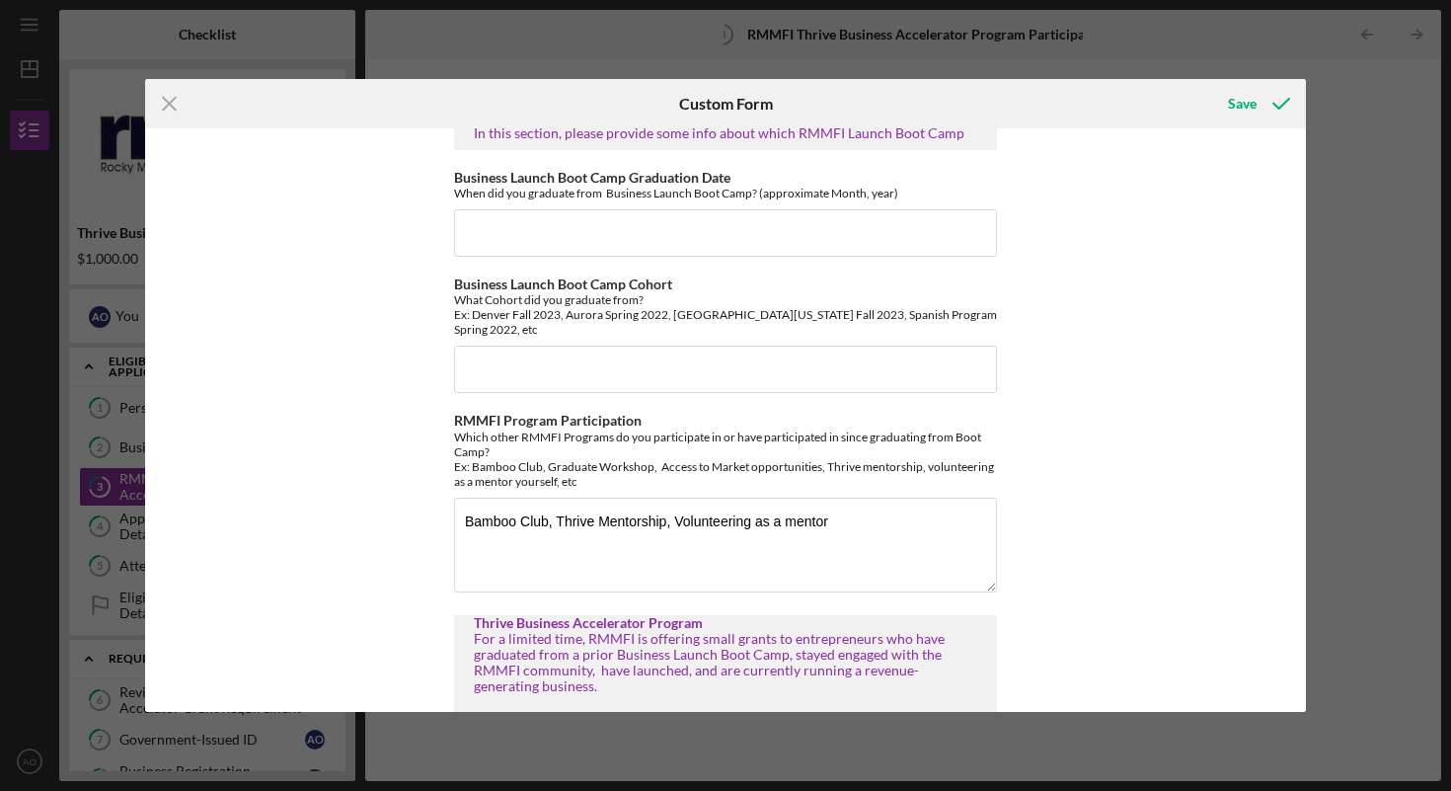
scroll to position [0, 0]
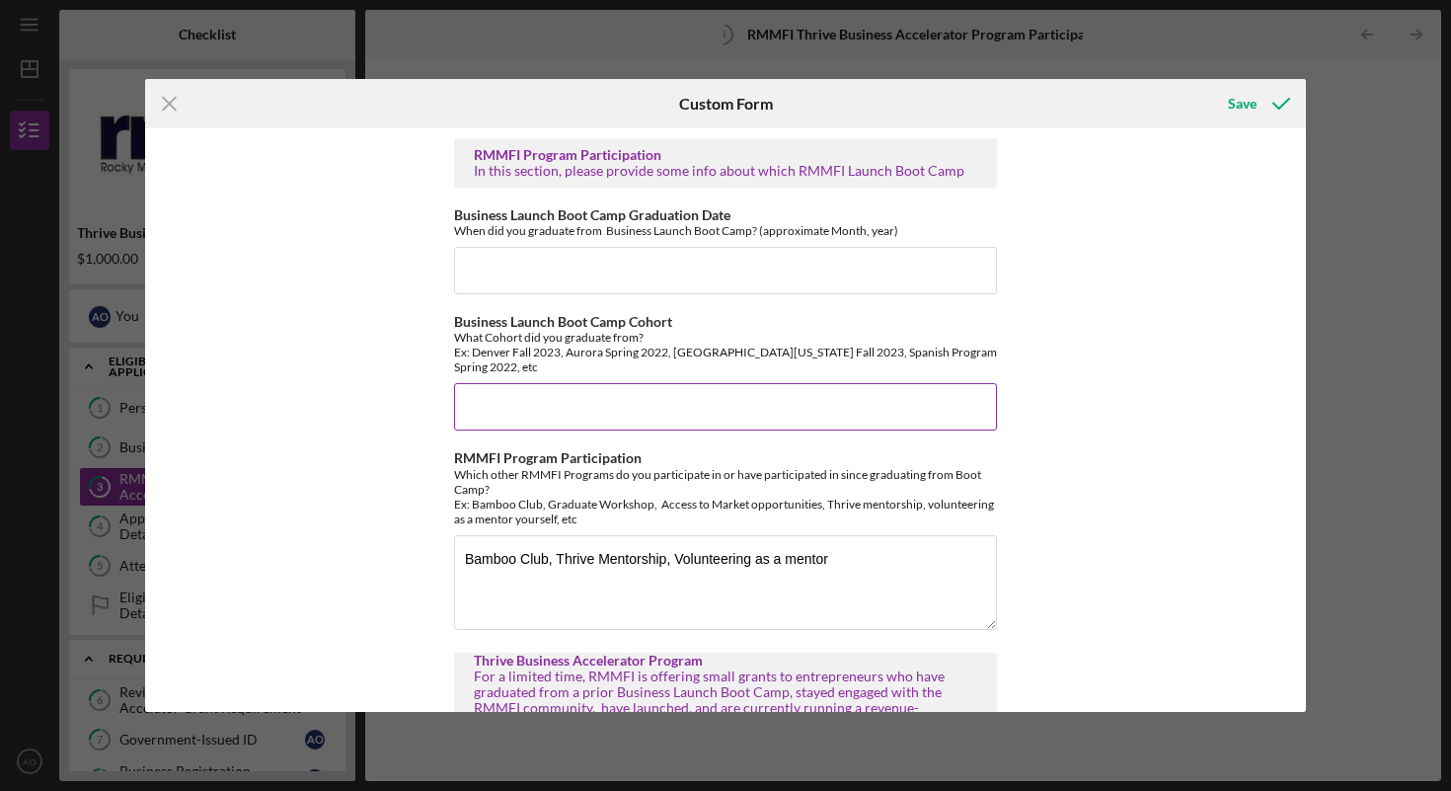
type input "[PERSON_NAME]"
click at [659, 392] on input "Business Launch Boot Camp Cohort" at bounding box center [725, 406] width 543 height 47
click at [542, 43] on div "Icon/Menu Close Custom Form Save RMMFI Program Participation In this section, p…" at bounding box center [725, 395] width 1451 height 791
click at [1234, 103] on div "Save" at bounding box center [1242, 103] width 29 height 39
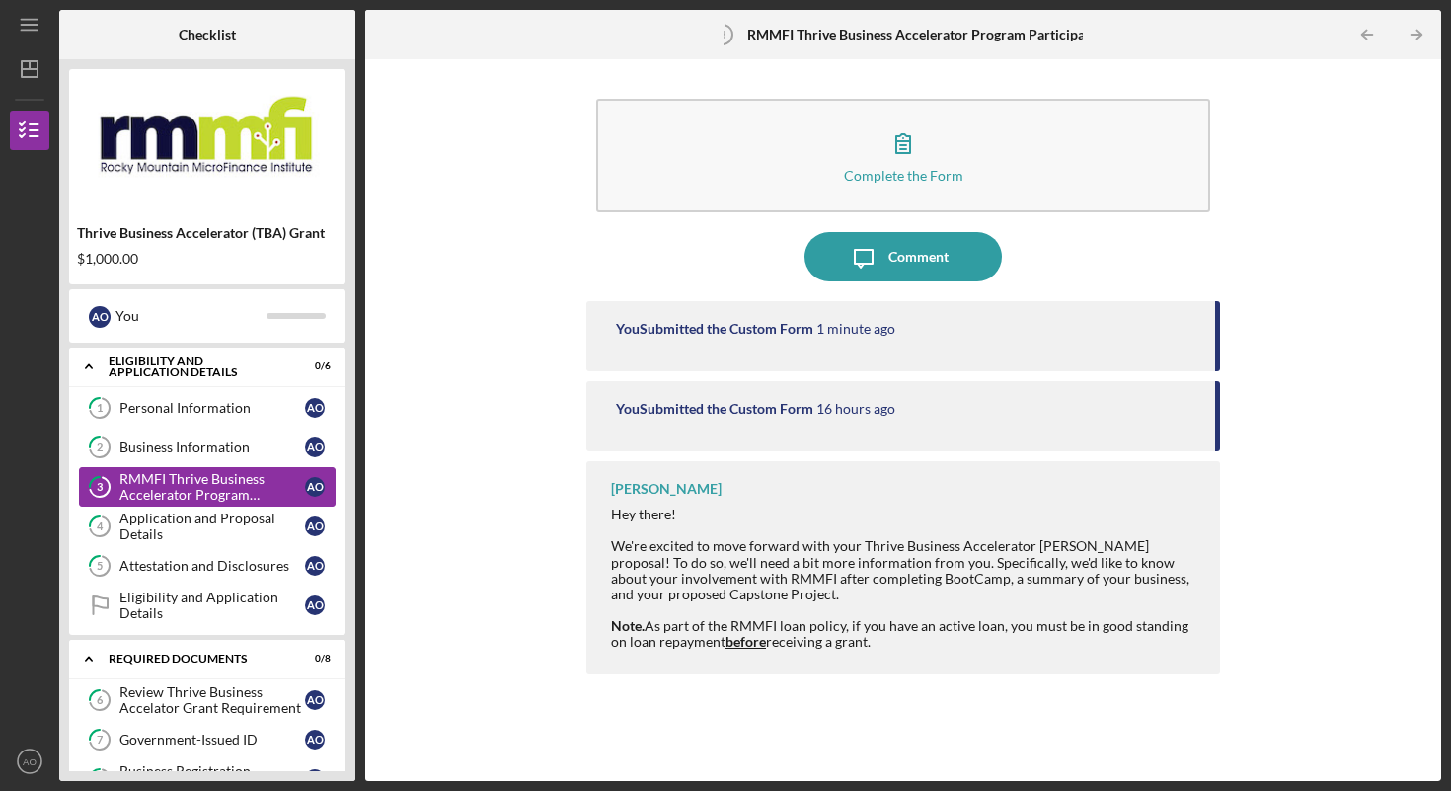
click at [174, 479] on div "RMMFI Thrive Business Accelerator Program Participation" at bounding box center [212, 487] width 186 height 32
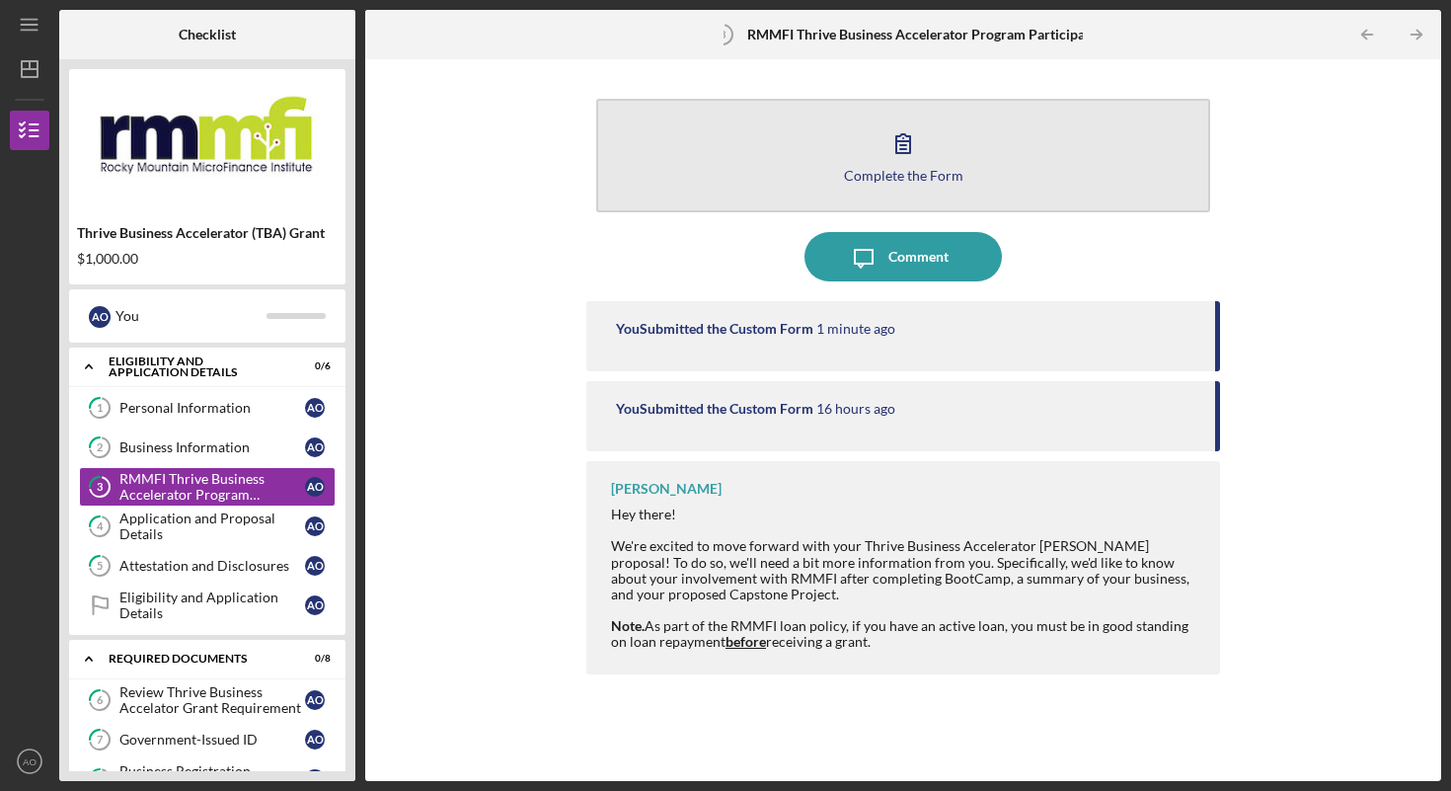
click at [907, 155] on icon "button" at bounding box center [903, 142] width 49 height 49
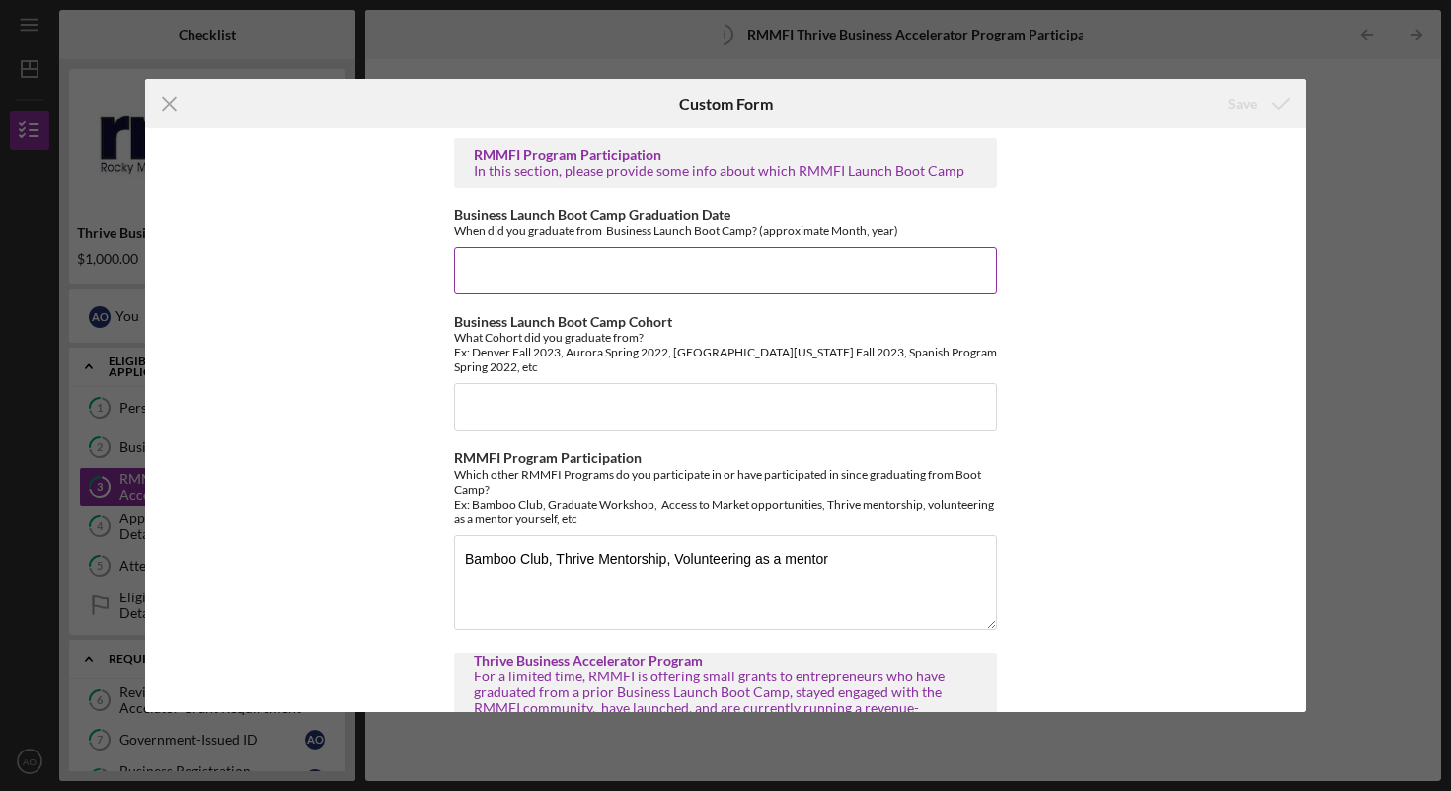
click at [674, 270] on input "Business Launch Boot Camp Graduation Date" at bounding box center [725, 270] width 543 height 47
type input "8/2024"
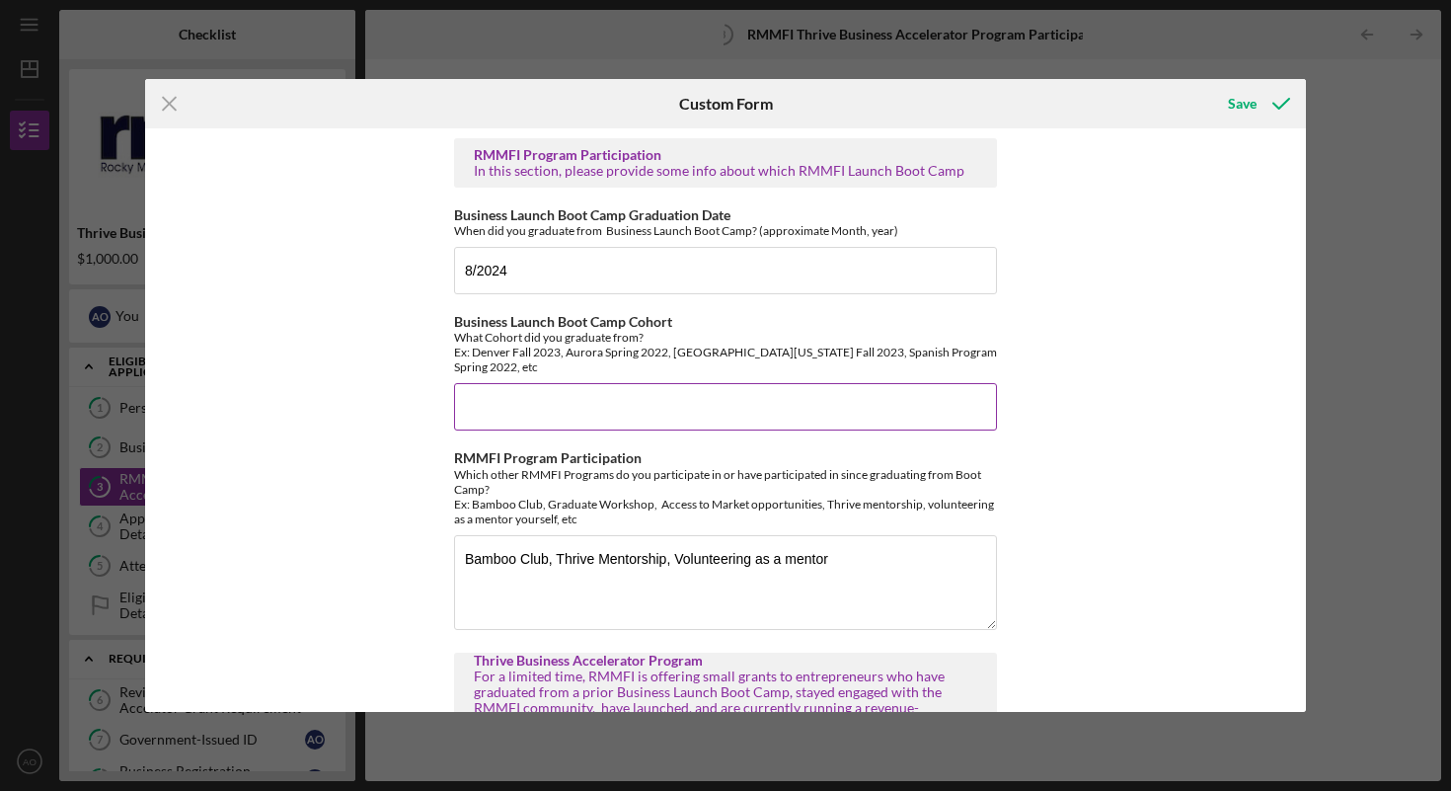
click at [581, 398] on input "Business Launch Boot Camp Cohort" at bounding box center [725, 406] width 543 height 47
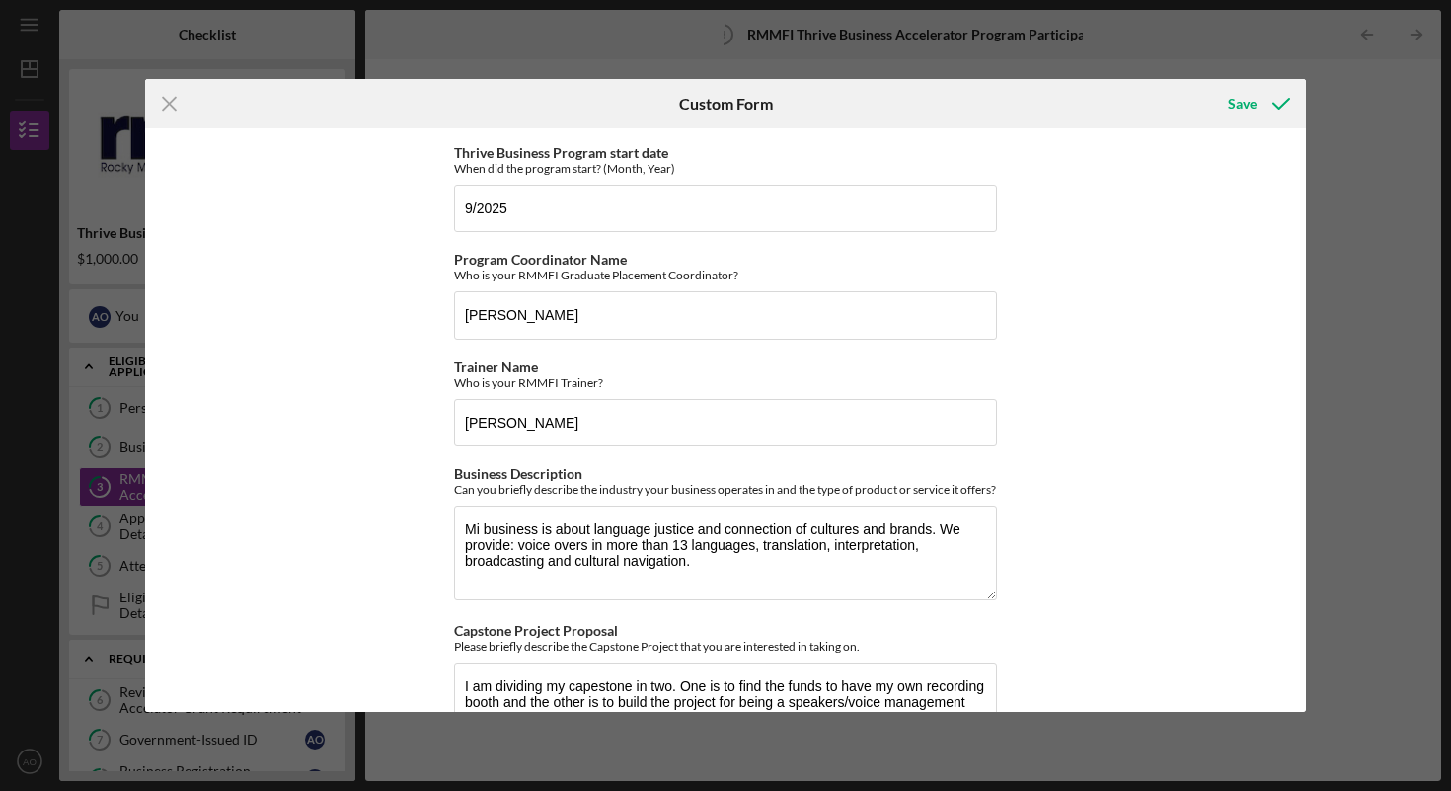
scroll to position [884, 0]
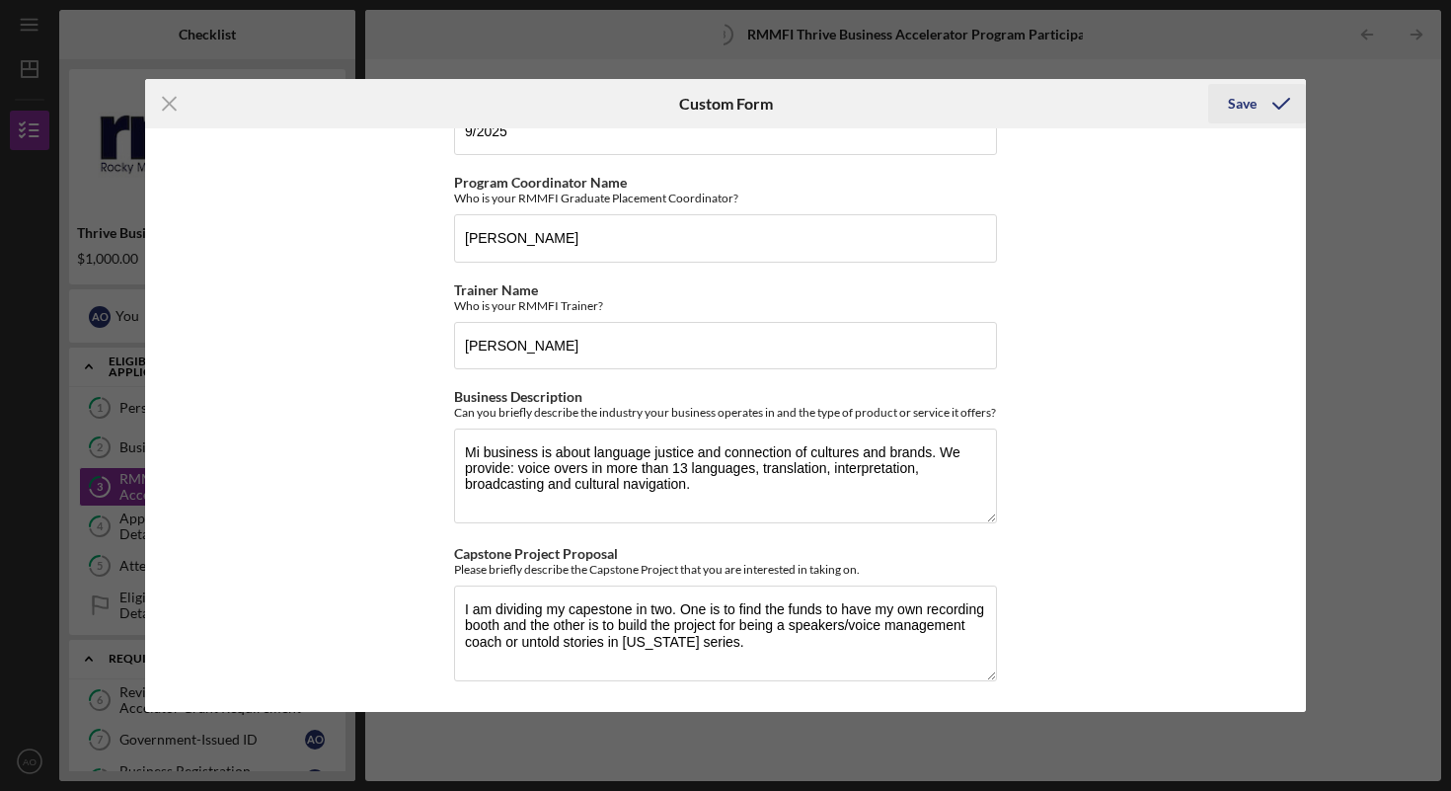
type input "Summer 2024"
click at [1253, 112] on div "Save" at bounding box center [1242, 103] width 29 height 39
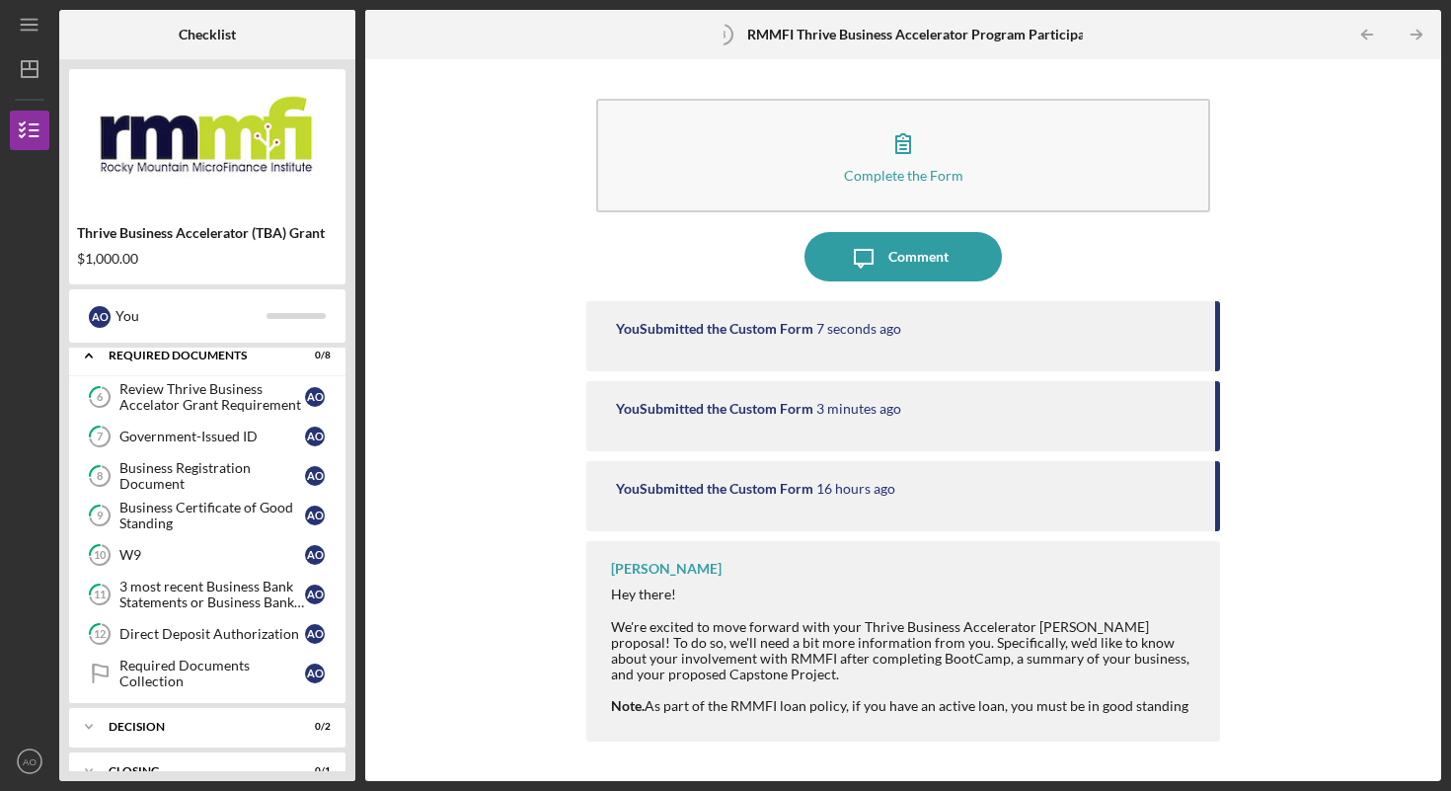
scroll to position [339, 0]
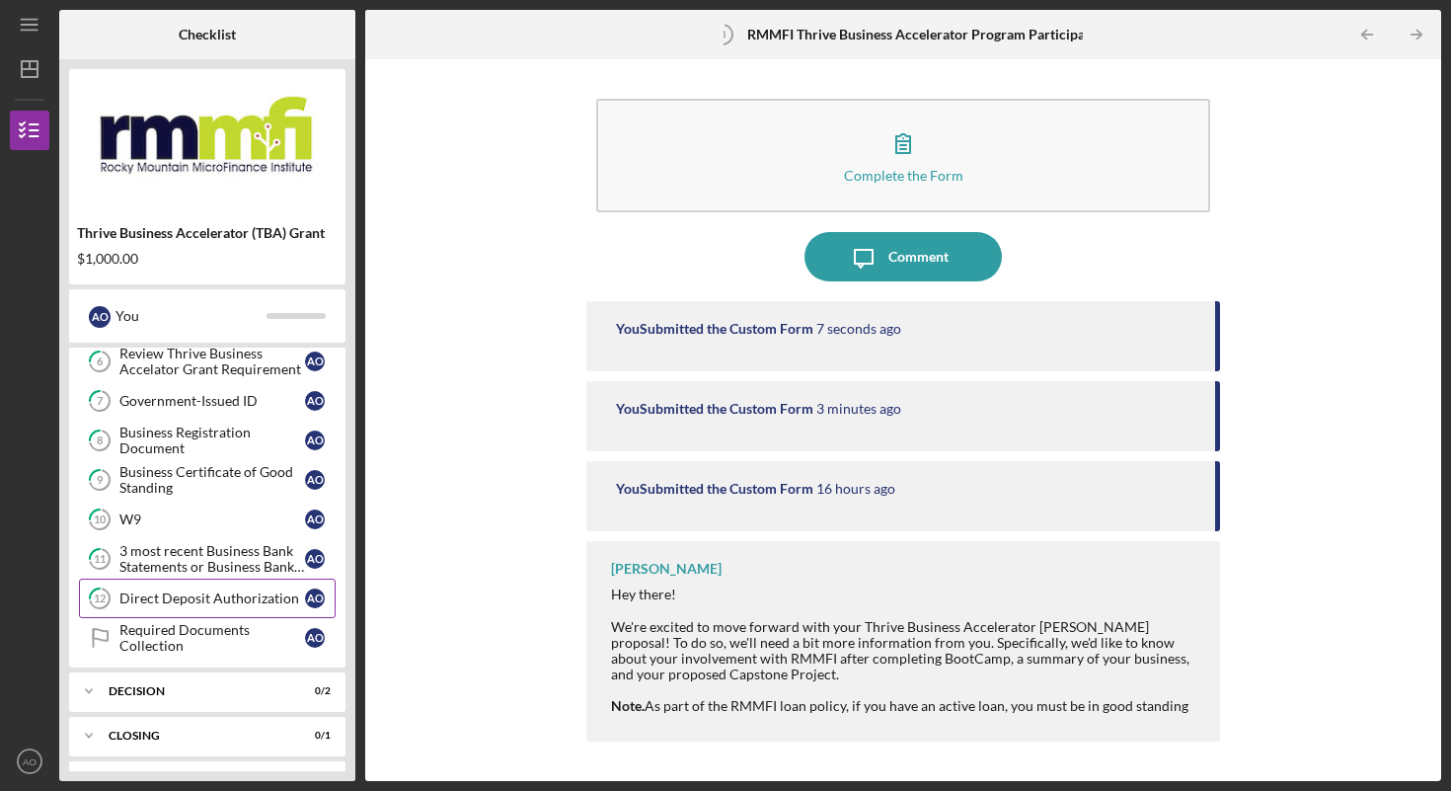
click at [192, 596] on div "Direct Deposit Authorization" at bounding box center [212, 598] width 186 height 16
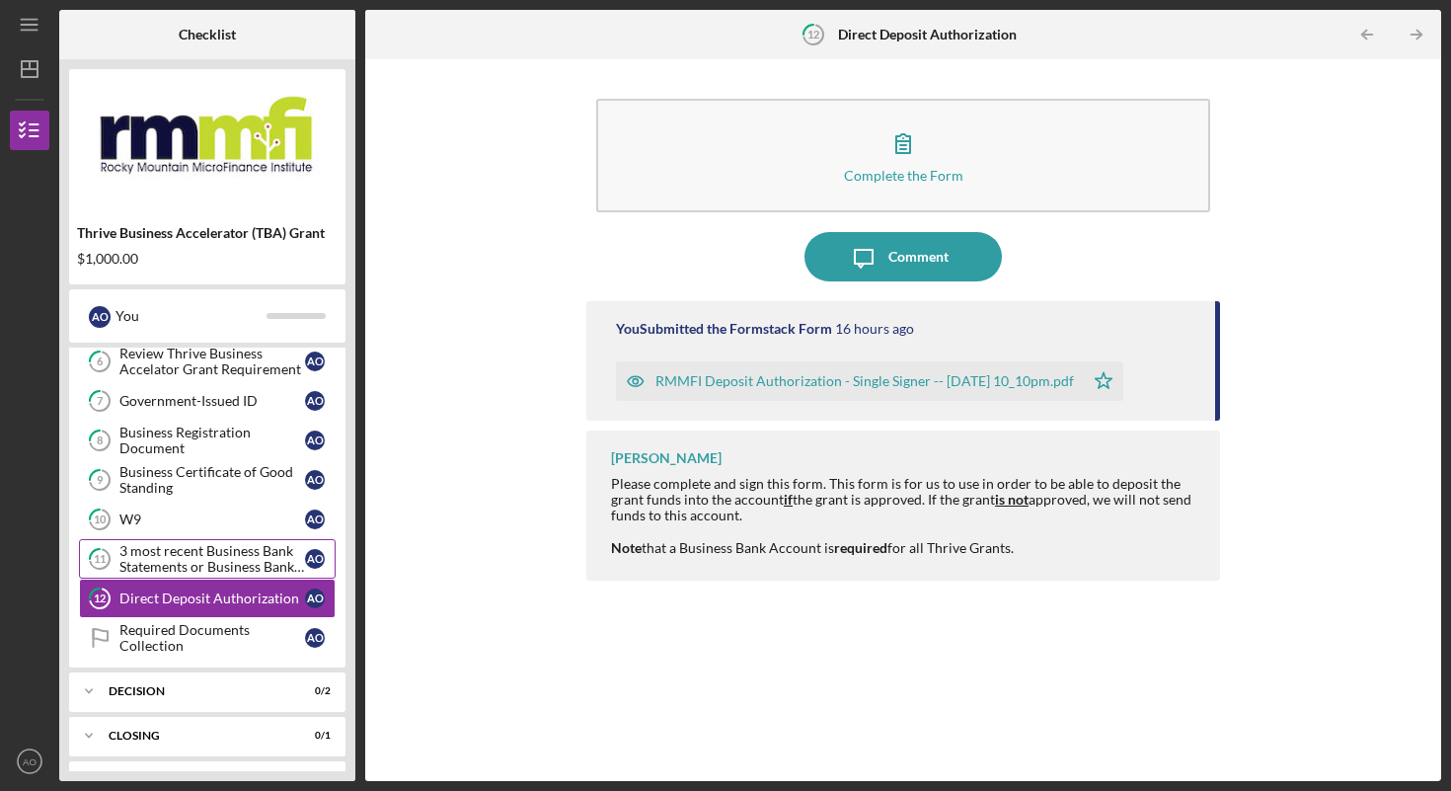
click at [206, 560] on div "3 most recent Business Bank Statements or Business Bank Account Supporting Docu…" at bounding box center [212, 559] width 186 height 32
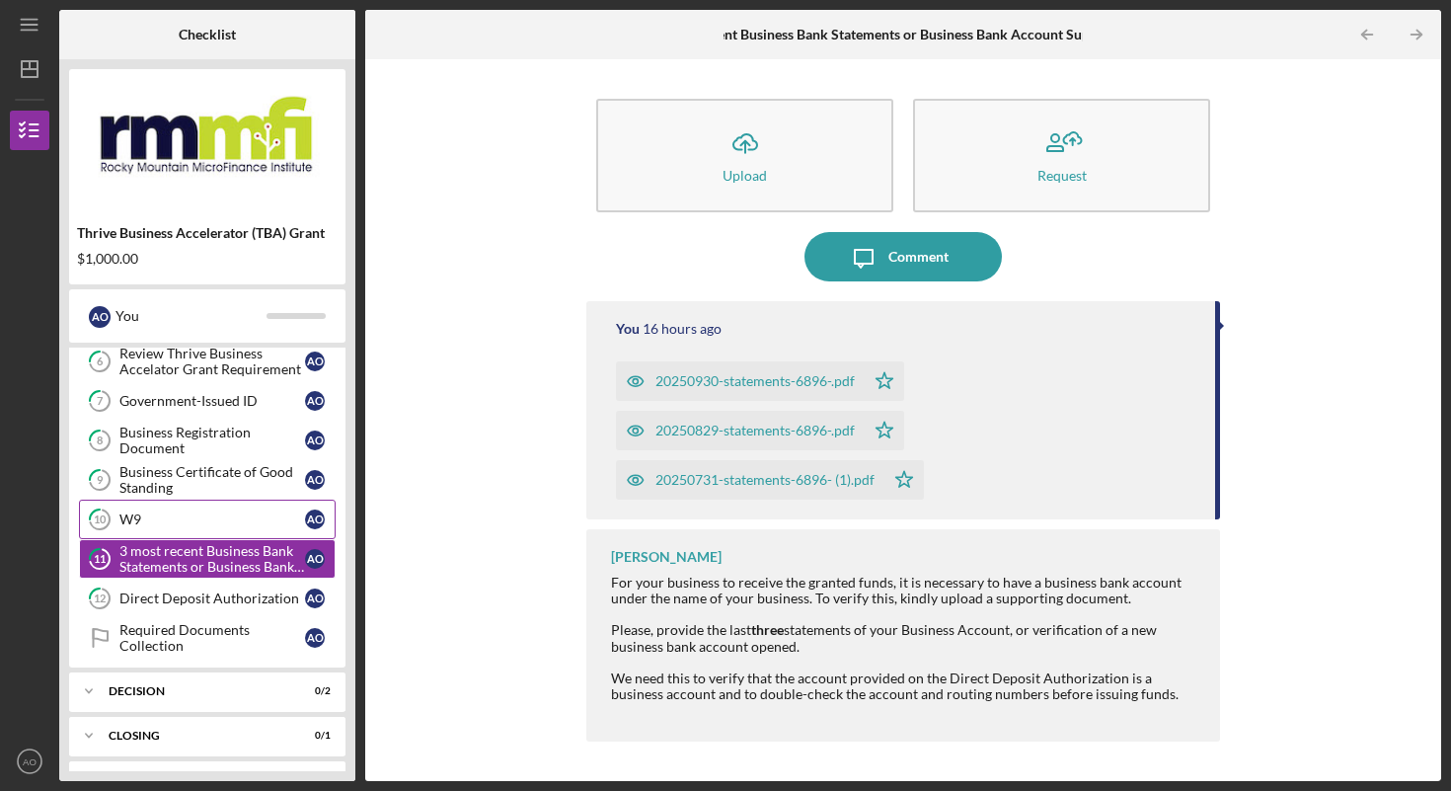
click at [145, 514] on div "W9" at bounding box center [212, 519] width 186 height 16
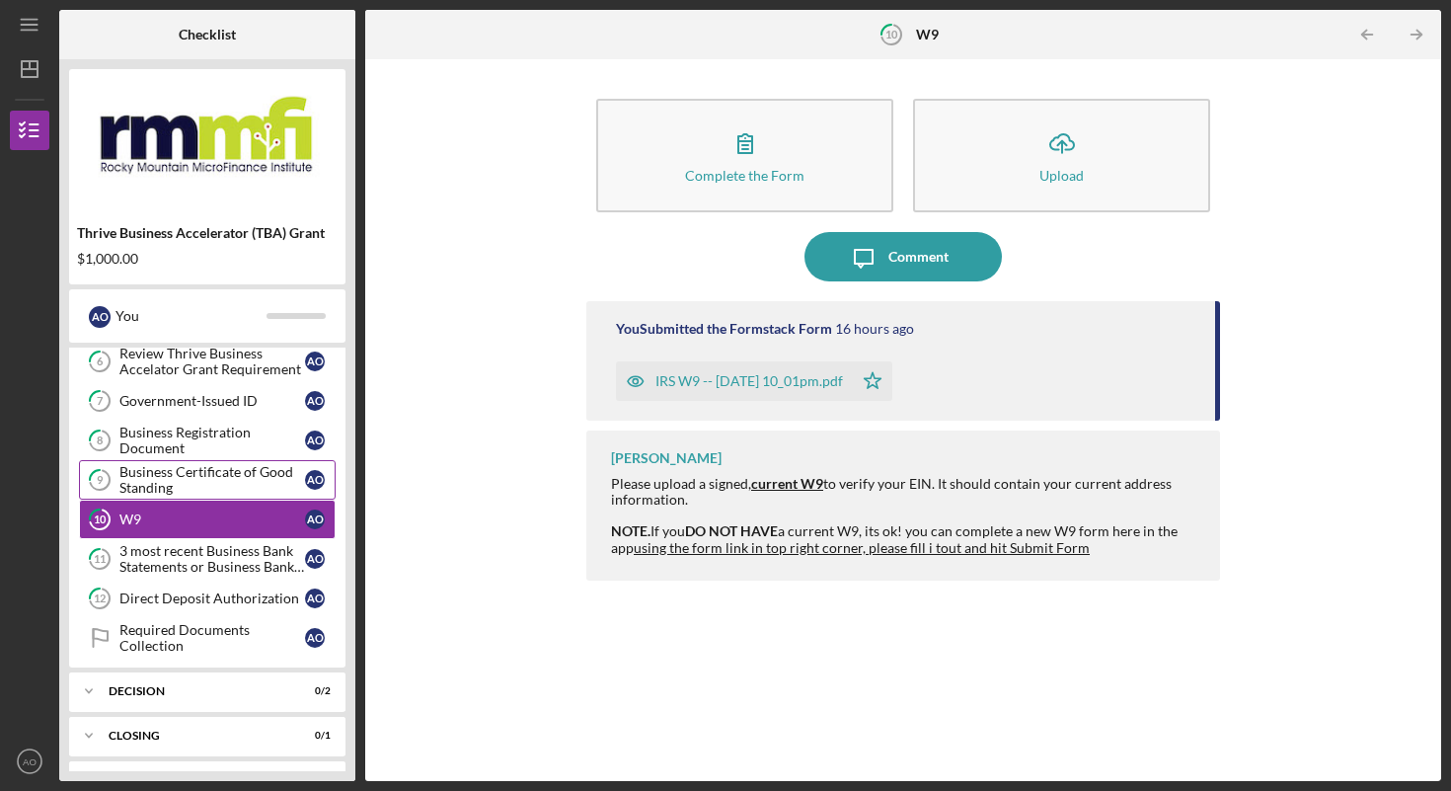
click at [165, 476] on div "Business Certificate of Good Standing" at bounding box center [212, 480] width 186 height 32
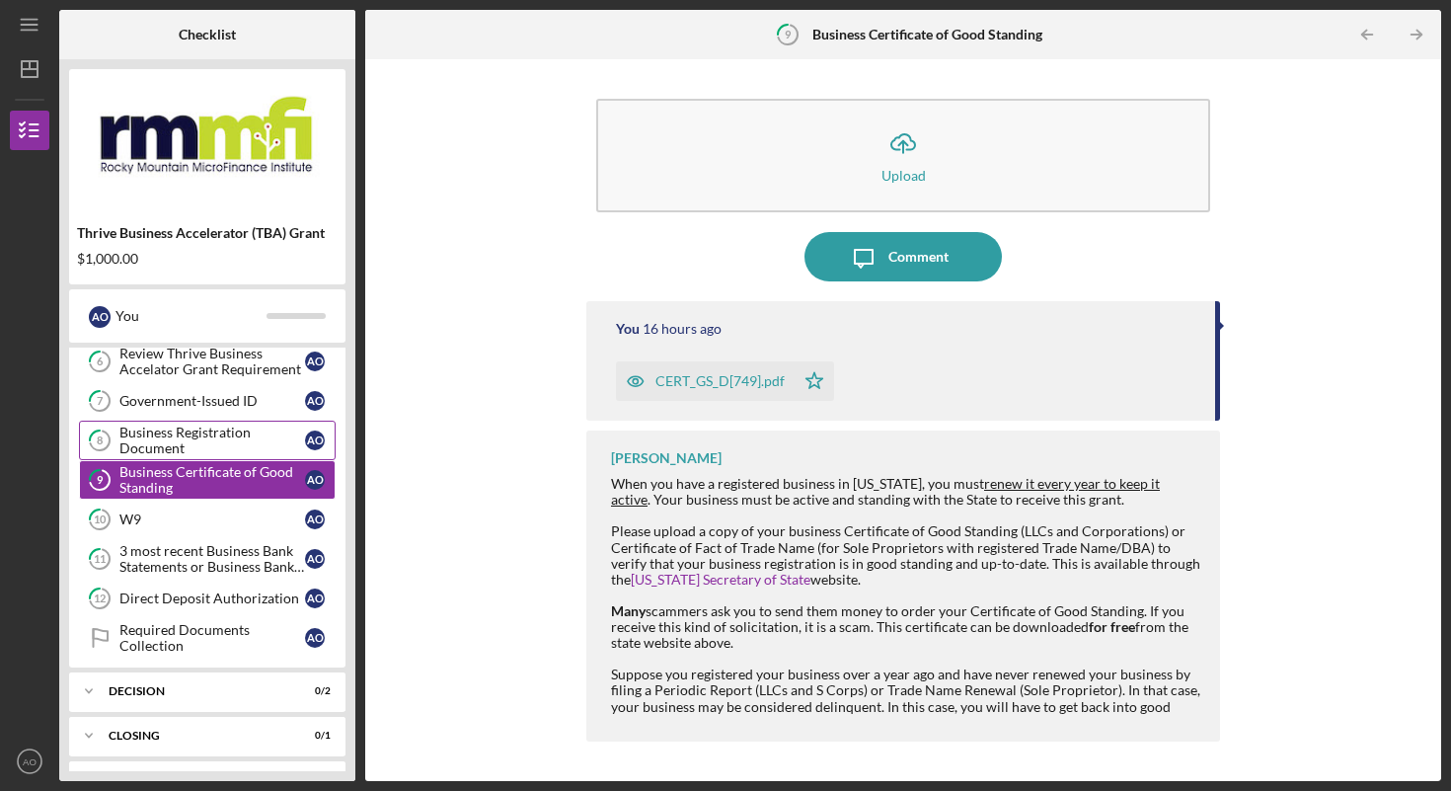
click at [176, 436] on div "Business Registration Document" at bounding box center [212, 440] width 186 height 32
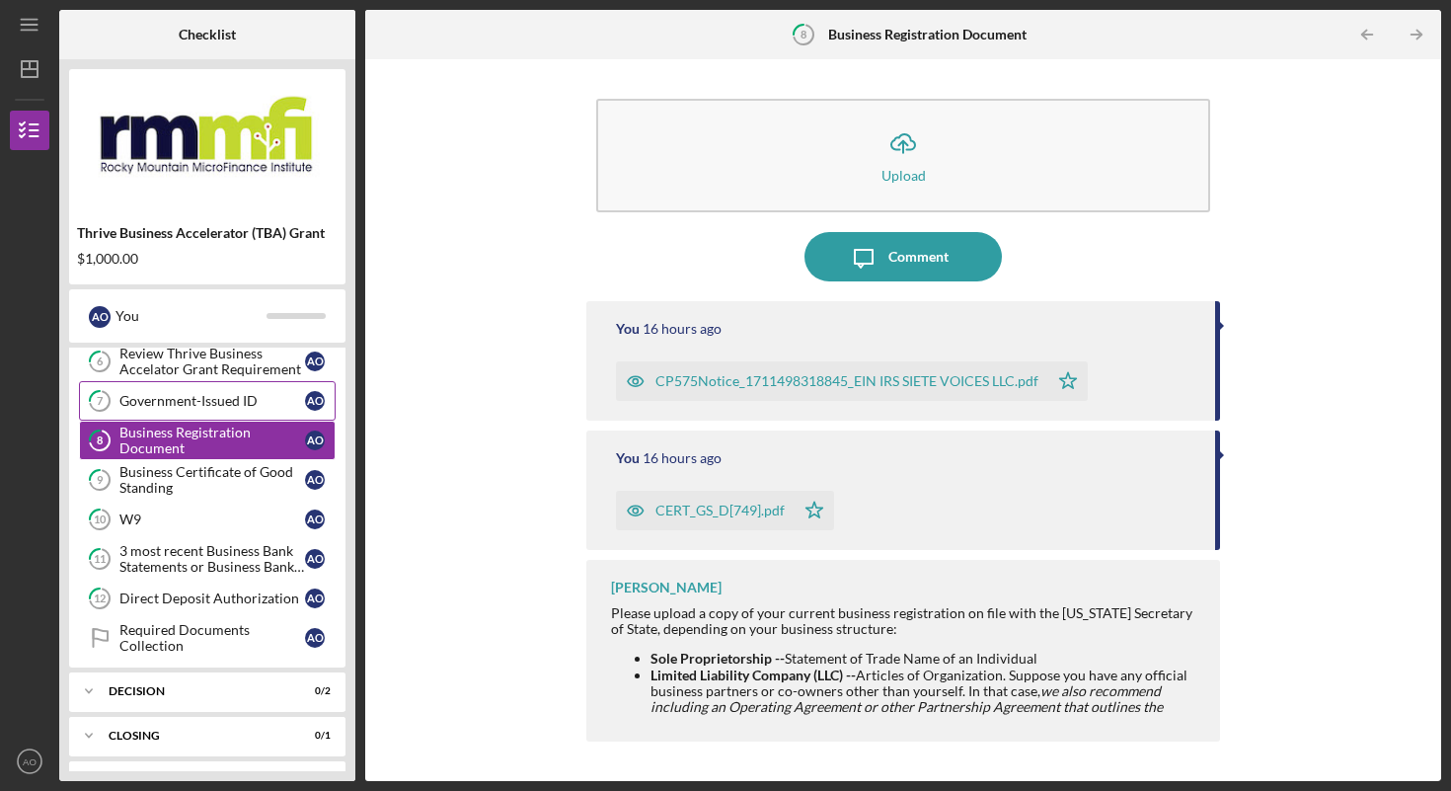
click at [180, 400] on div "Government-Issued ID" at bounding box center [212, 401] width 186 height 16
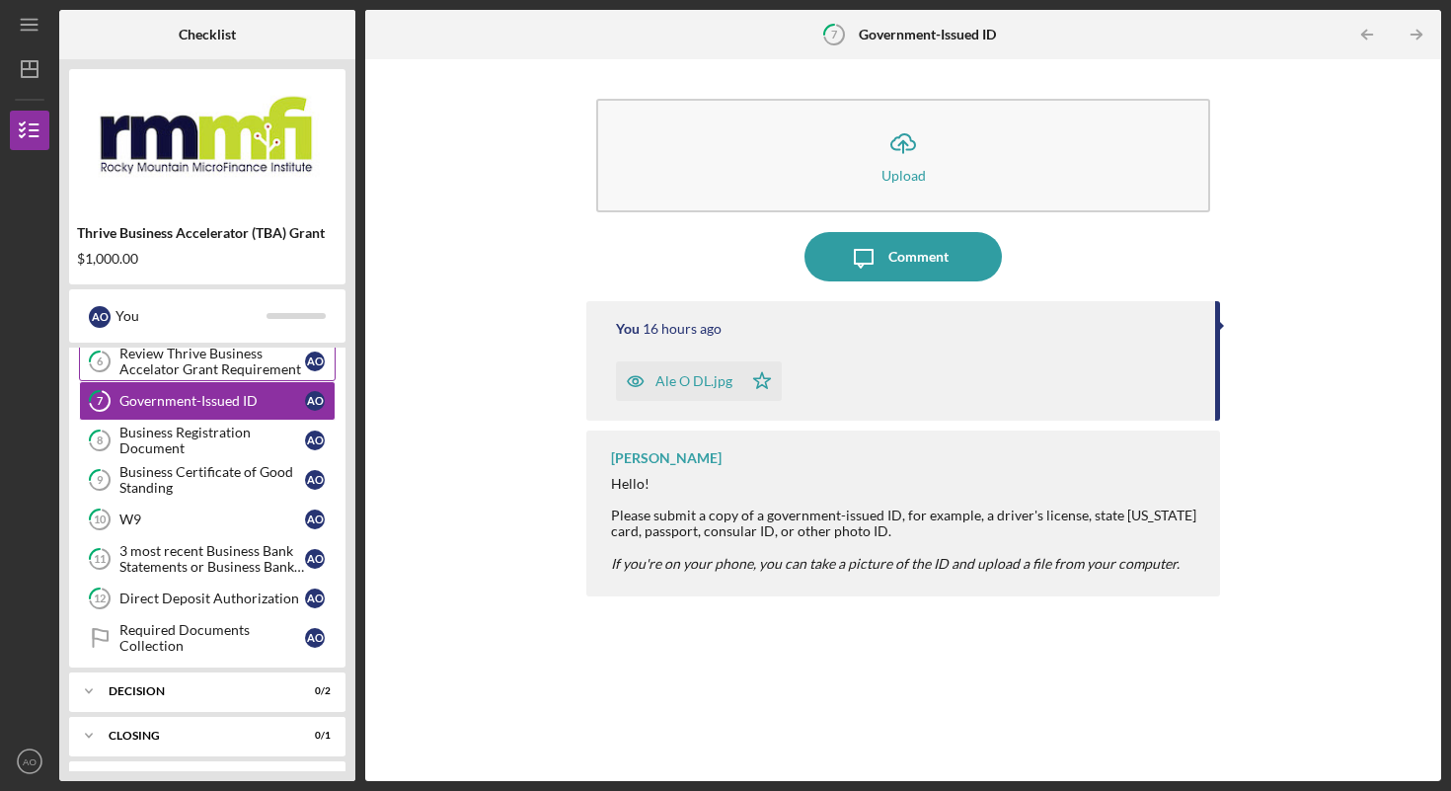
click at [191, 367] on div "Review Thrive Business Accelator Grant Requirement" at bounding box center [212, 362] width 186 height 32
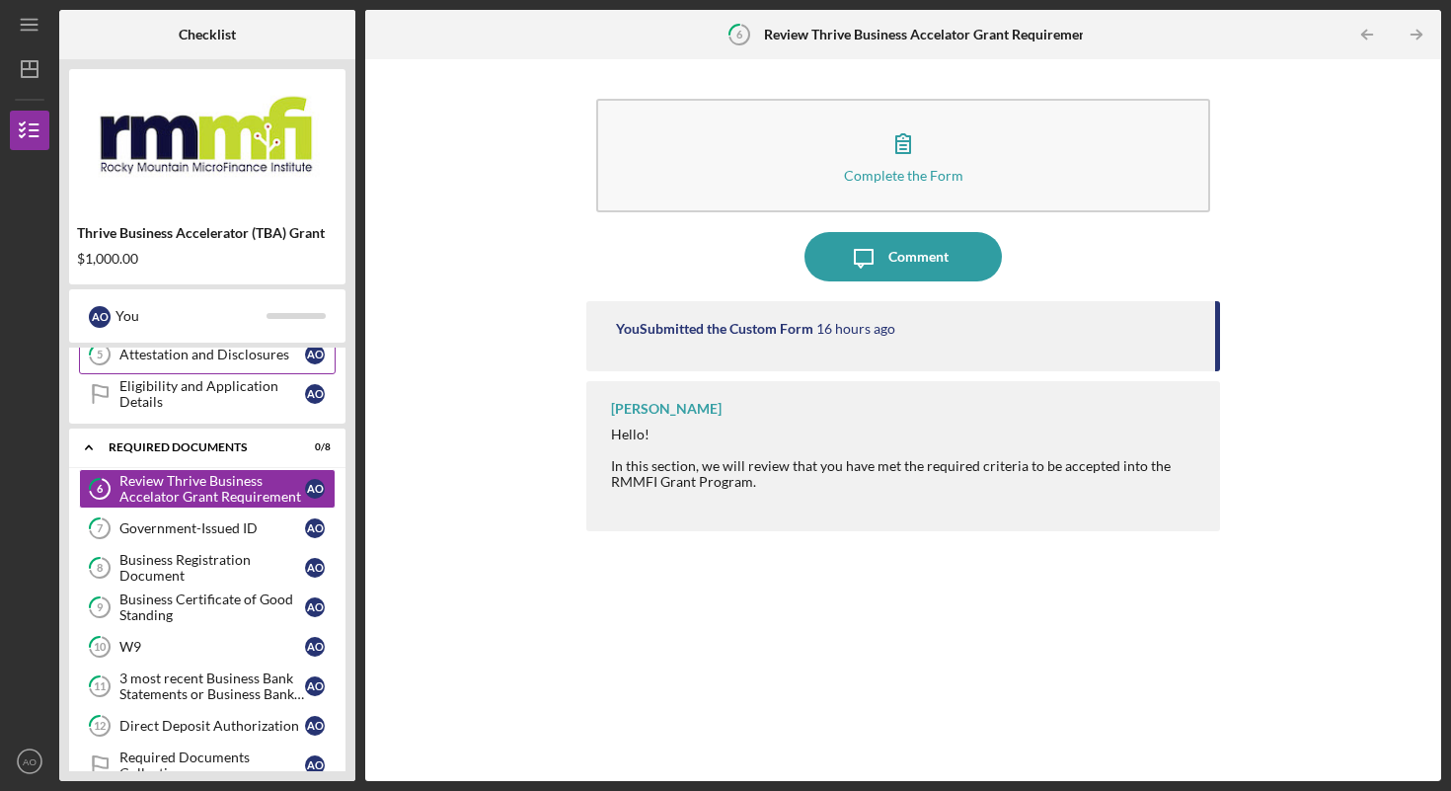
scroll to position [149, 0]
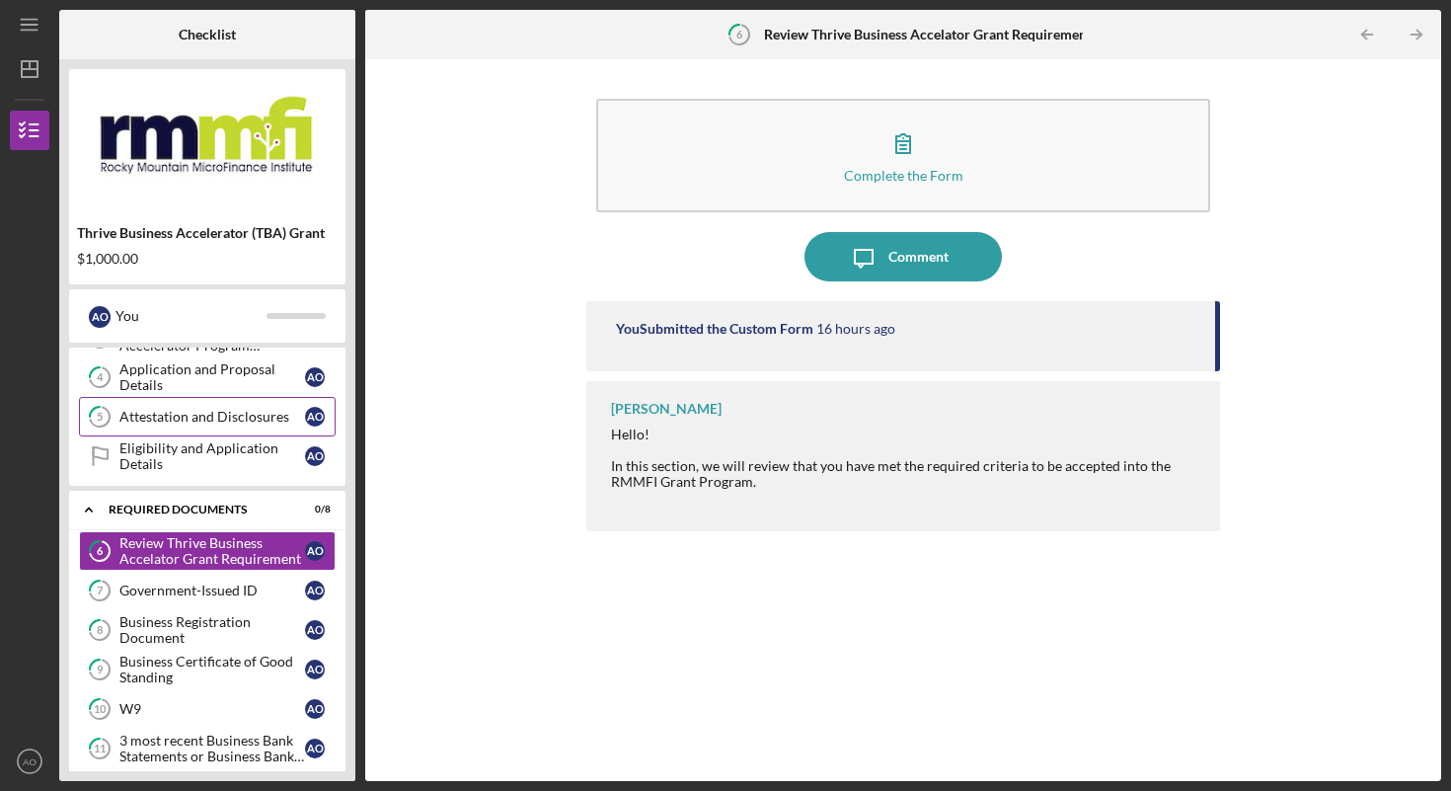
click at [193, 424] on link "5 Attestation and Disclosures A O" at bounding box center [207, 416] width 257 height 39
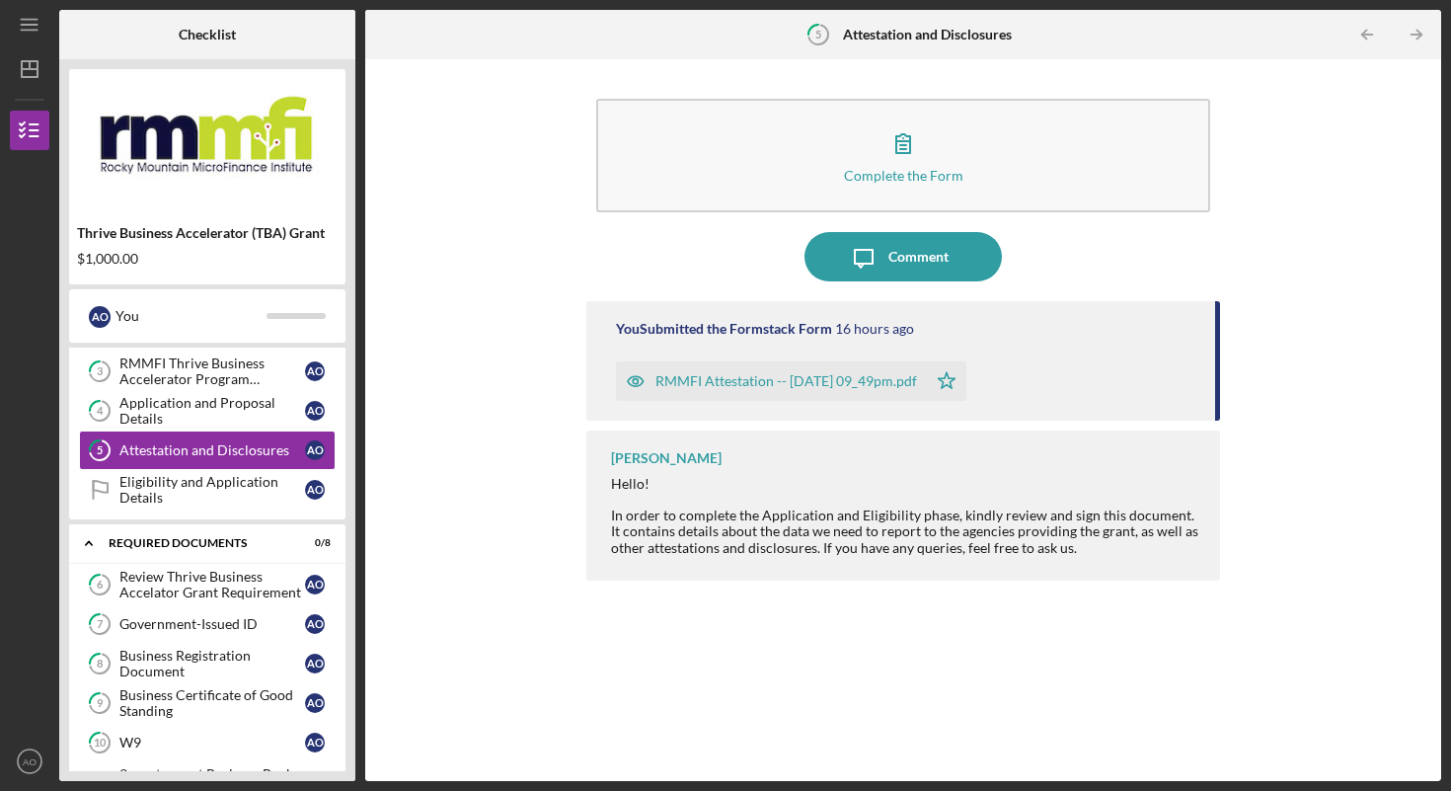
scroll to position [71, 0]
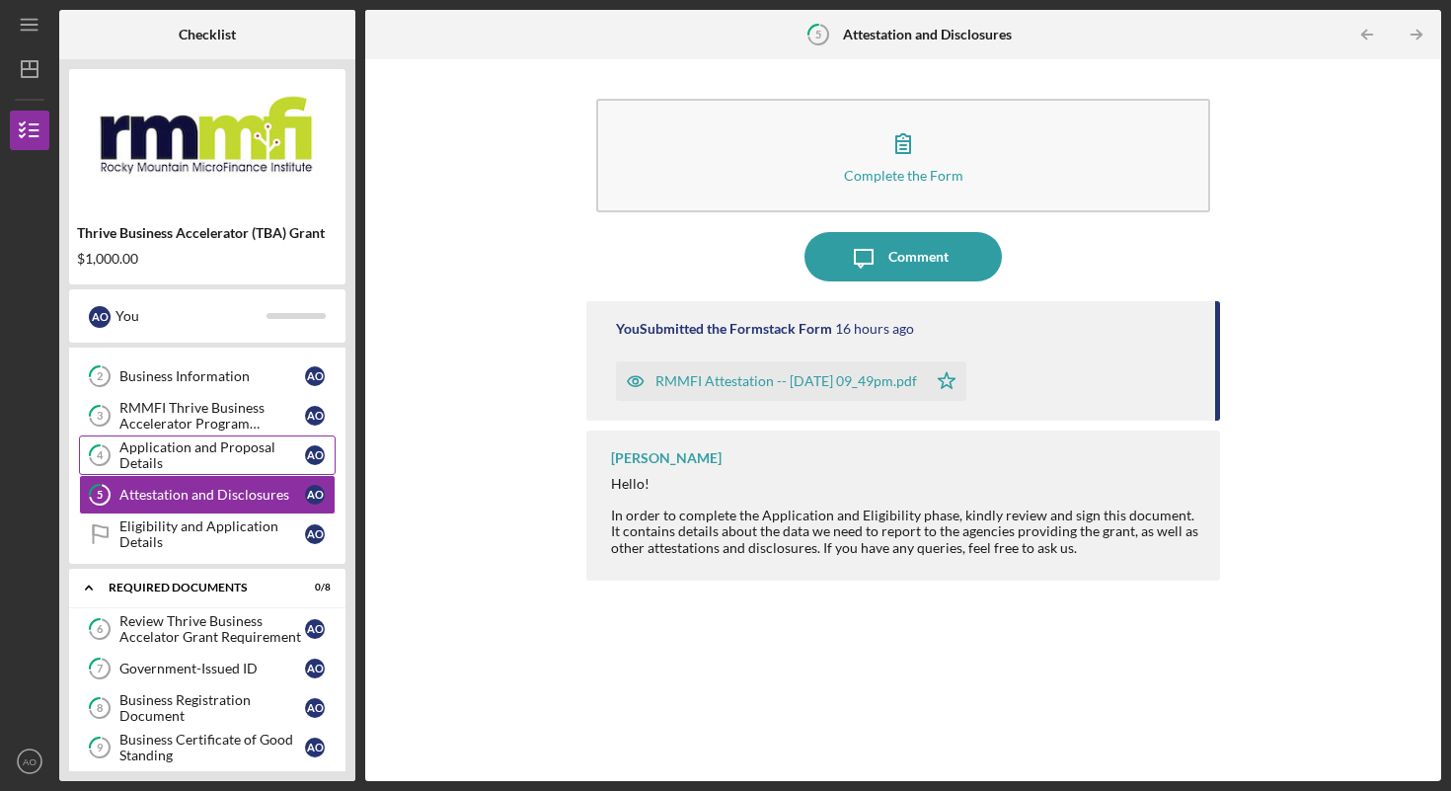
click at [172, 460] on div "Application and Proposal Details" at bounding box center [212, 455] width 186 height 32
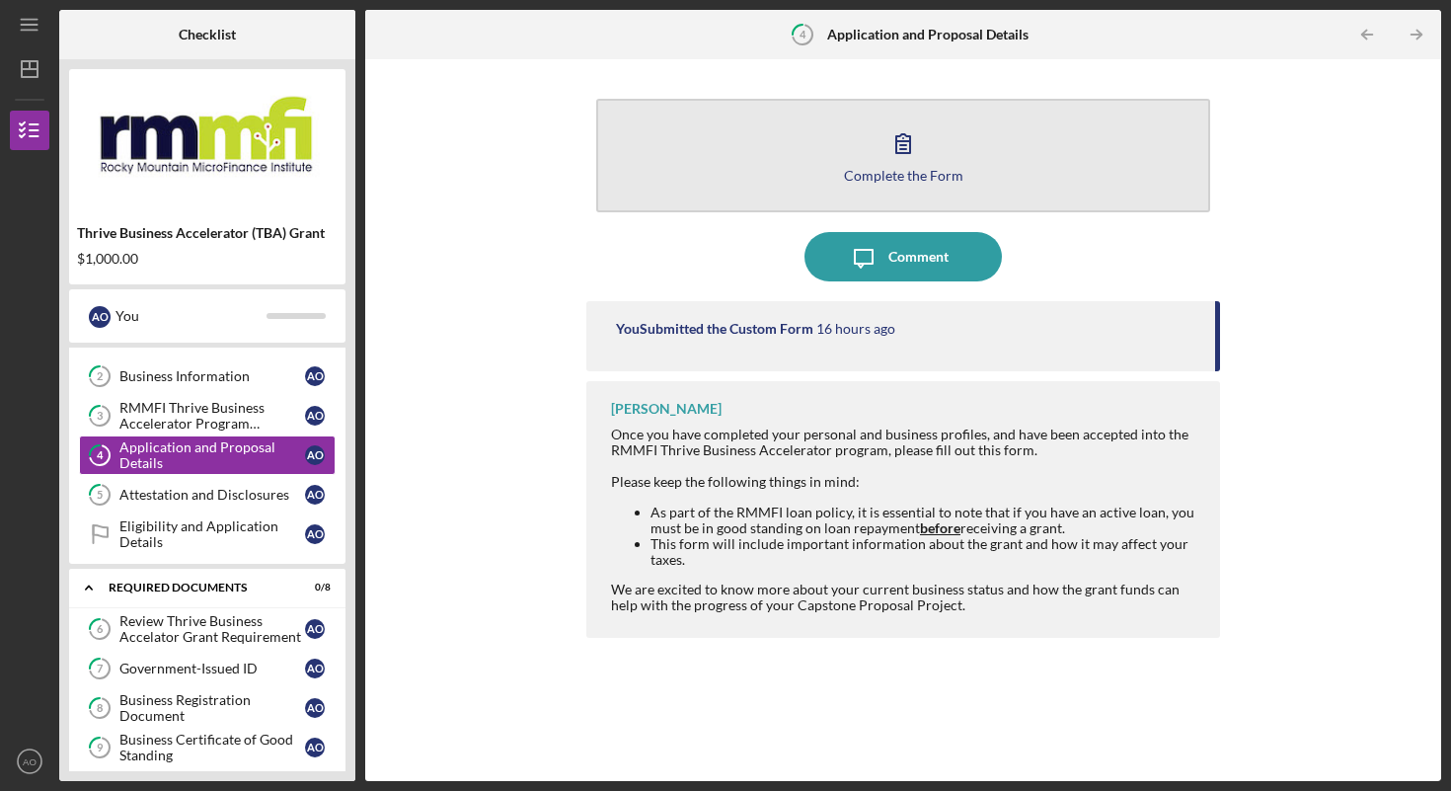
click at [902, 187] on button "Complete the Form Form" at bounding box center [903, 156] width 614 height 114
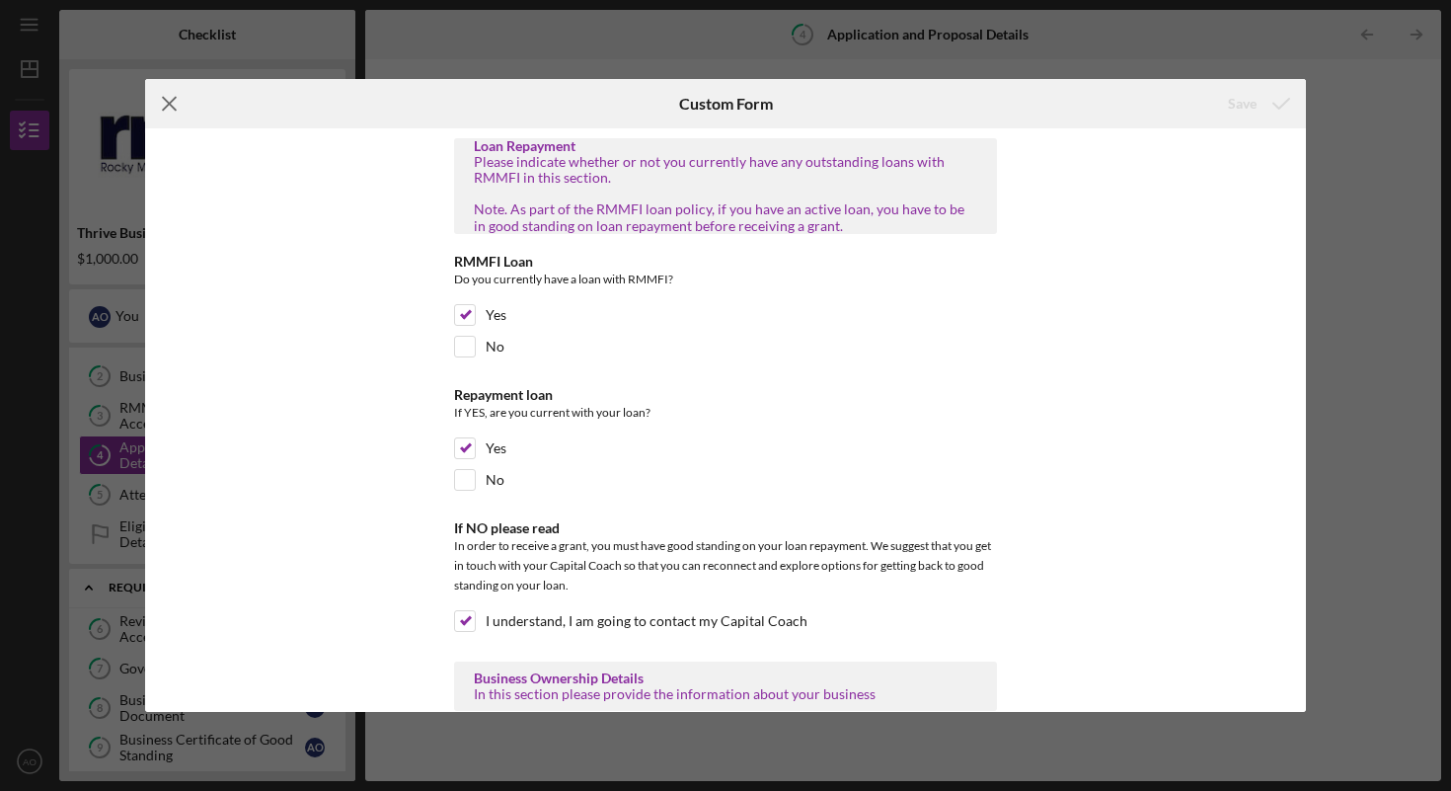
click at [165, 106] on icon "Icon/Menu Close" at bounding box center [169, 103] width 49 height 49
